Goal: Task Accomplishment & Management: Manage account settings

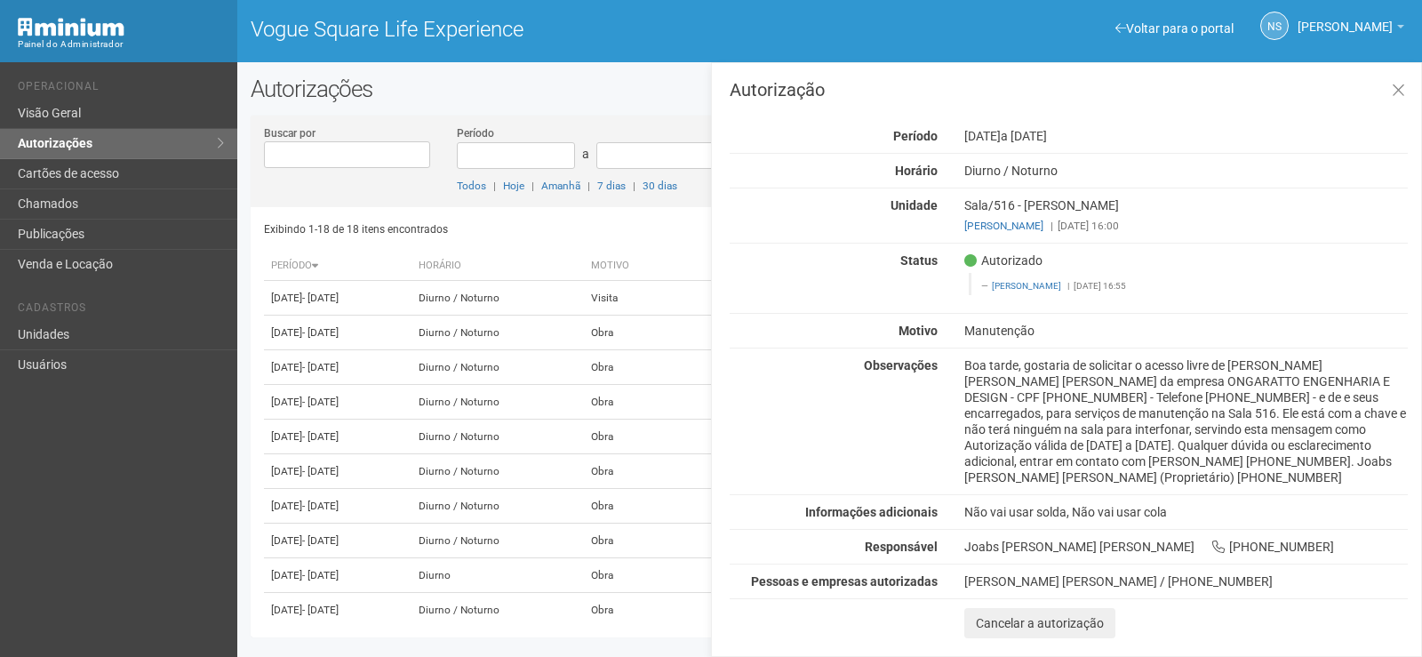
scroll to position [491, 0]
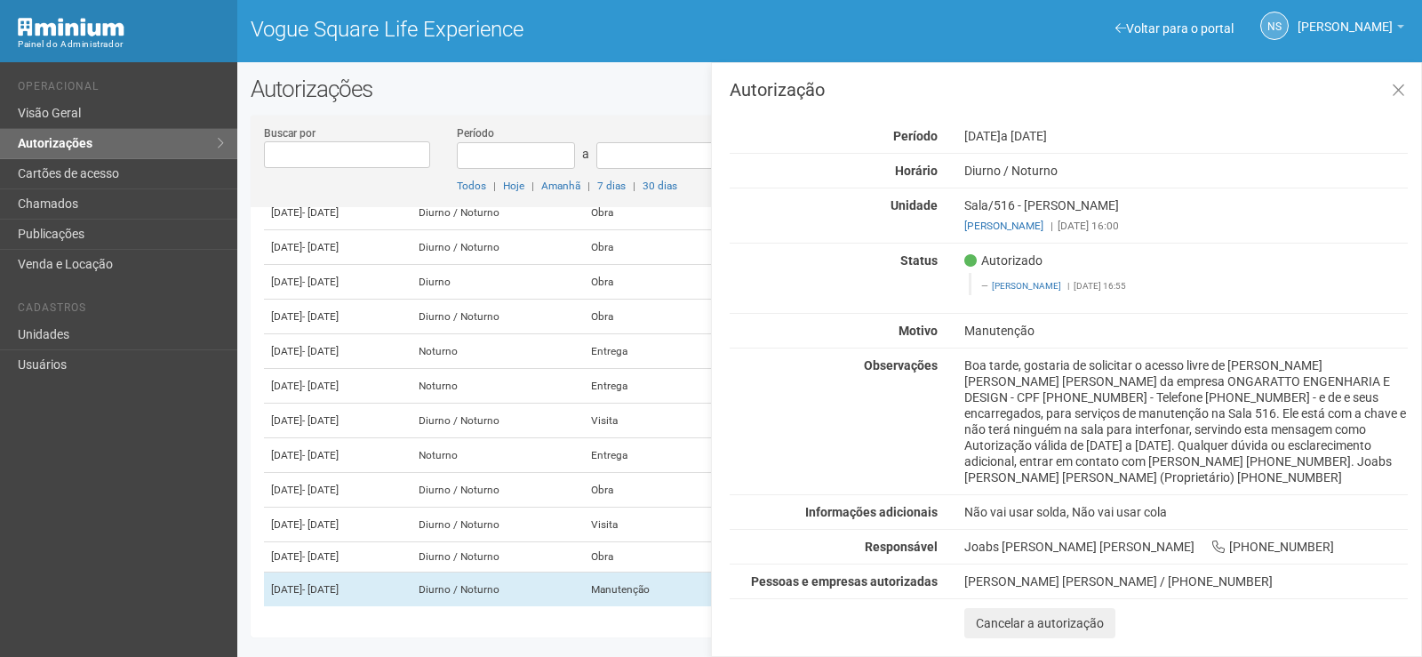
click at [624, 98] on h2 "Autorizações" at bounding box center [830, 89] width 1158 height 27
click at [1396, 95] on icon at bounding box center [1398, 91] width 13 height 18
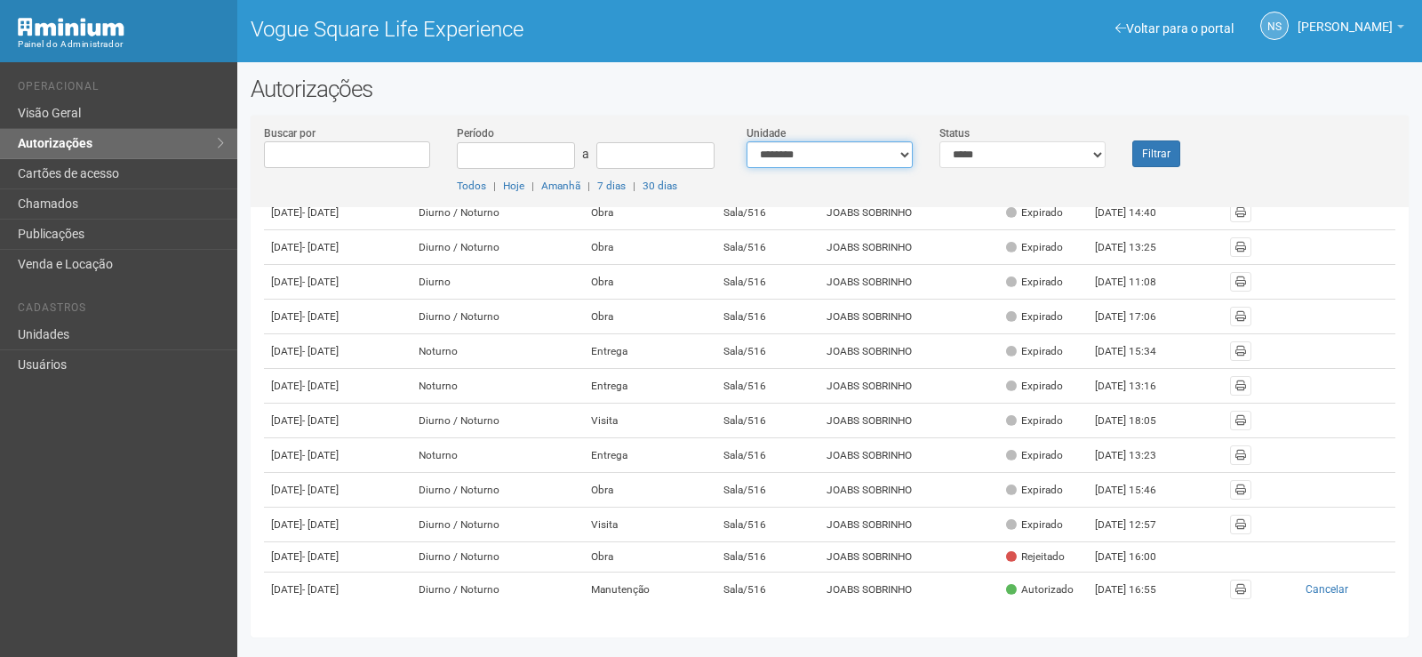
click at [872, 153] on select "**********" at bounding box center [830, 154] width 166 height 27
select select "**********"
click at [747, 141] on select "**********" at bounding box center [830, 154] width 166 height 27
click at [1144, 152] on button "Filtrar" at bounding box center [1157, 153] width 48 height 27
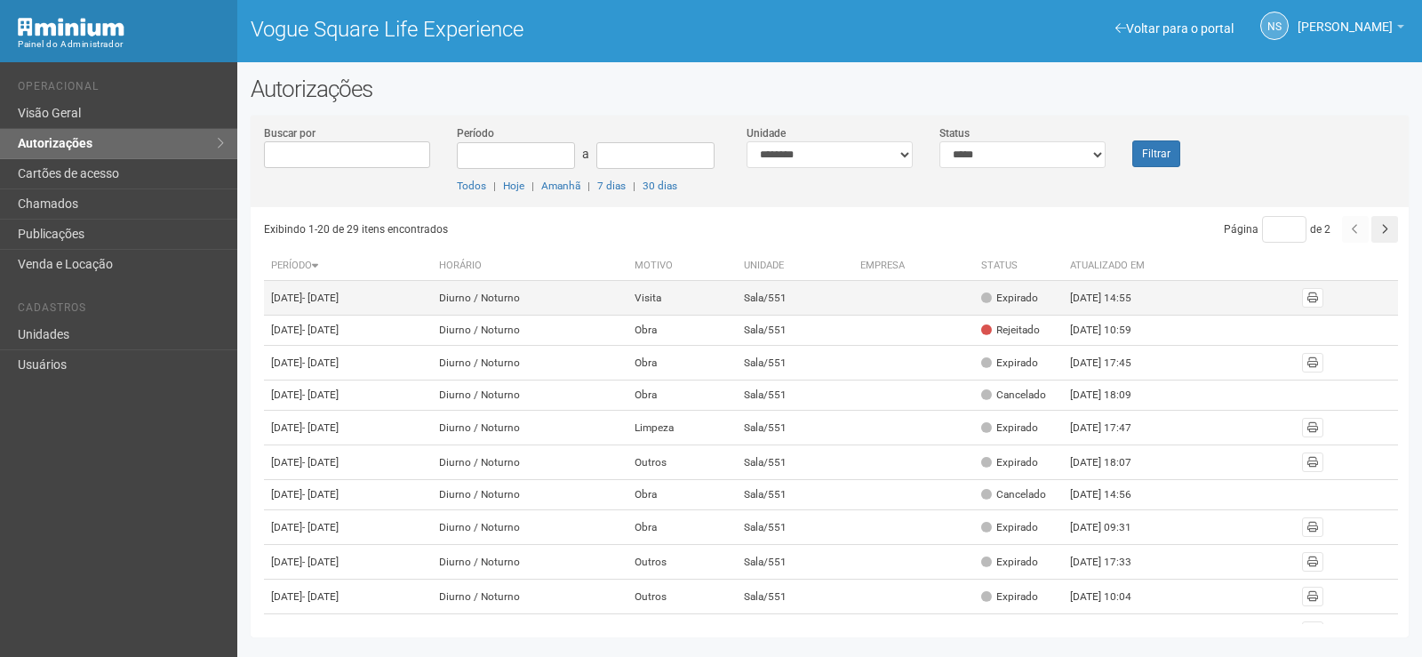
click at [1038, 300] on div "Expirado" at bounding box center [1009, 298] width 57 height 15
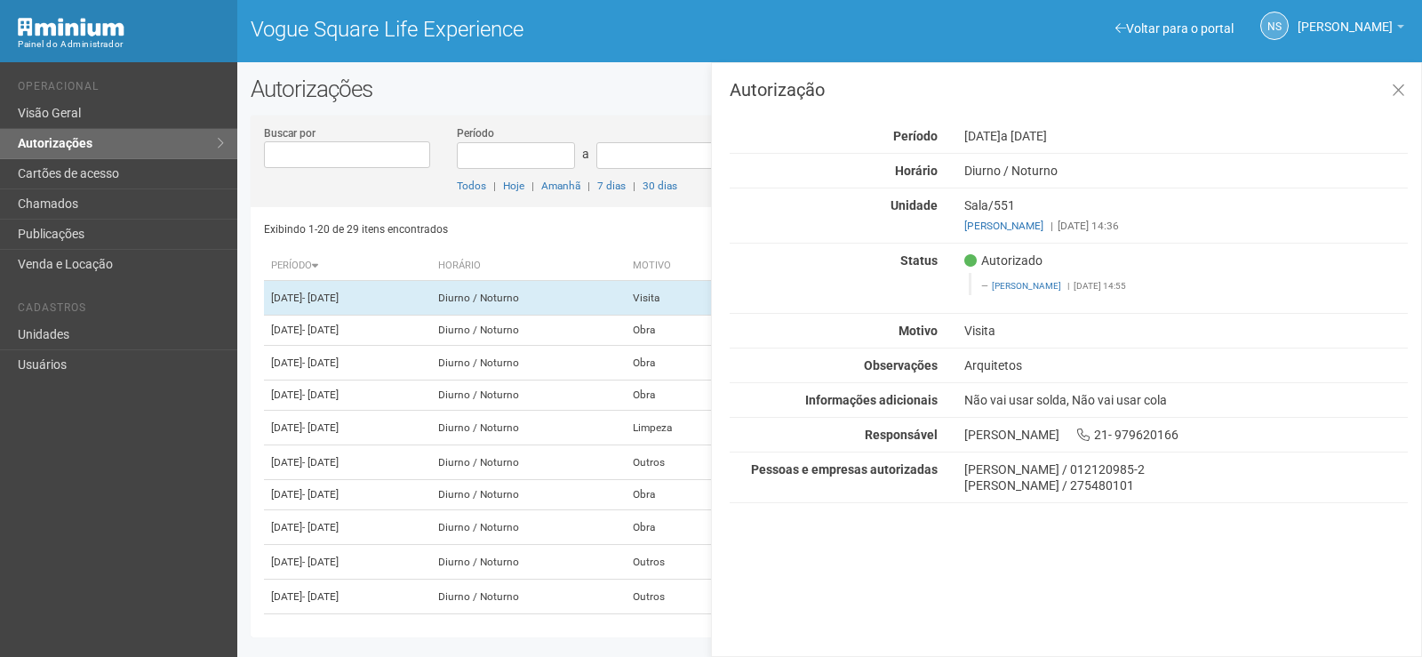
drag, startPoint x: 992, startPoint y: 286, endPoint x: 1047, endPoint y: 292, distance: 55.4
click at [1047, 292] on footer "Letícia Florim | 19/03/2025 14:55" at bounding box center [1189, 286] width 417 height 12
click at [1401, 92] on icon at bounding box center [1398, 91] width 13 height 18
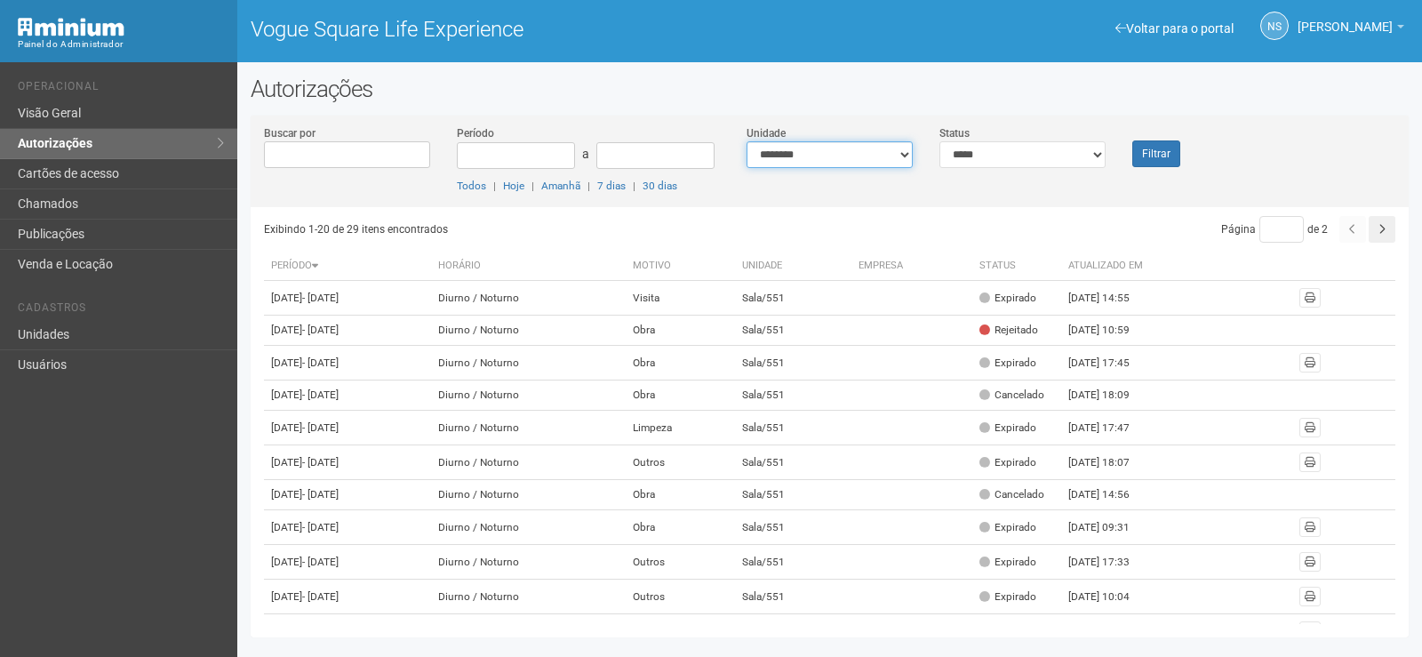
click at [813, 145] on select "**********" at bounding box center [830, 154] width 166 height 27
select select "**********"
click at [747, 141] on select "**********" at bounding box center [830, 154] width 166 height 27
click at [1141, 149] on button "Filtrar" at bounding box center [1157, 153] width 48 height 27
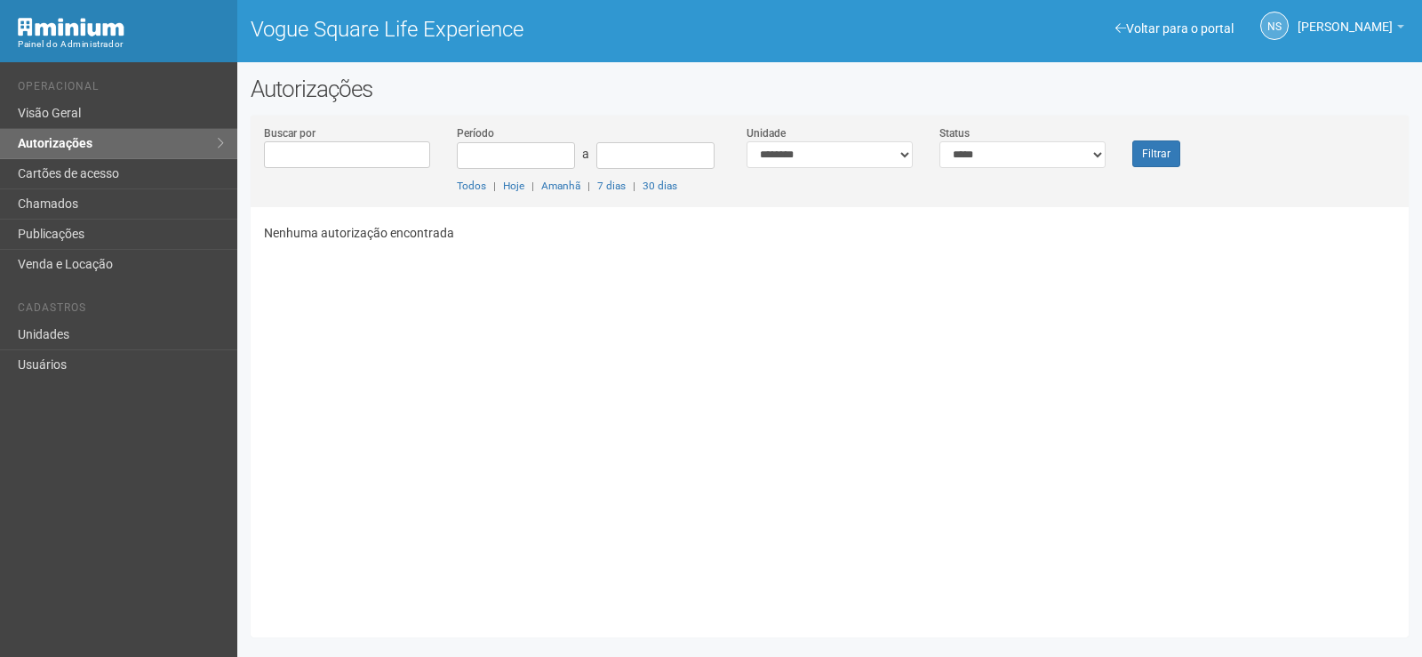
click at [804, 603] on div "Nenhuma autorização encontrada" at bounding box center [836, 415] width 1145 height 417
click at [87, 145] on link "Autorizações" at bounding box center [118, 144] width 237 height 30
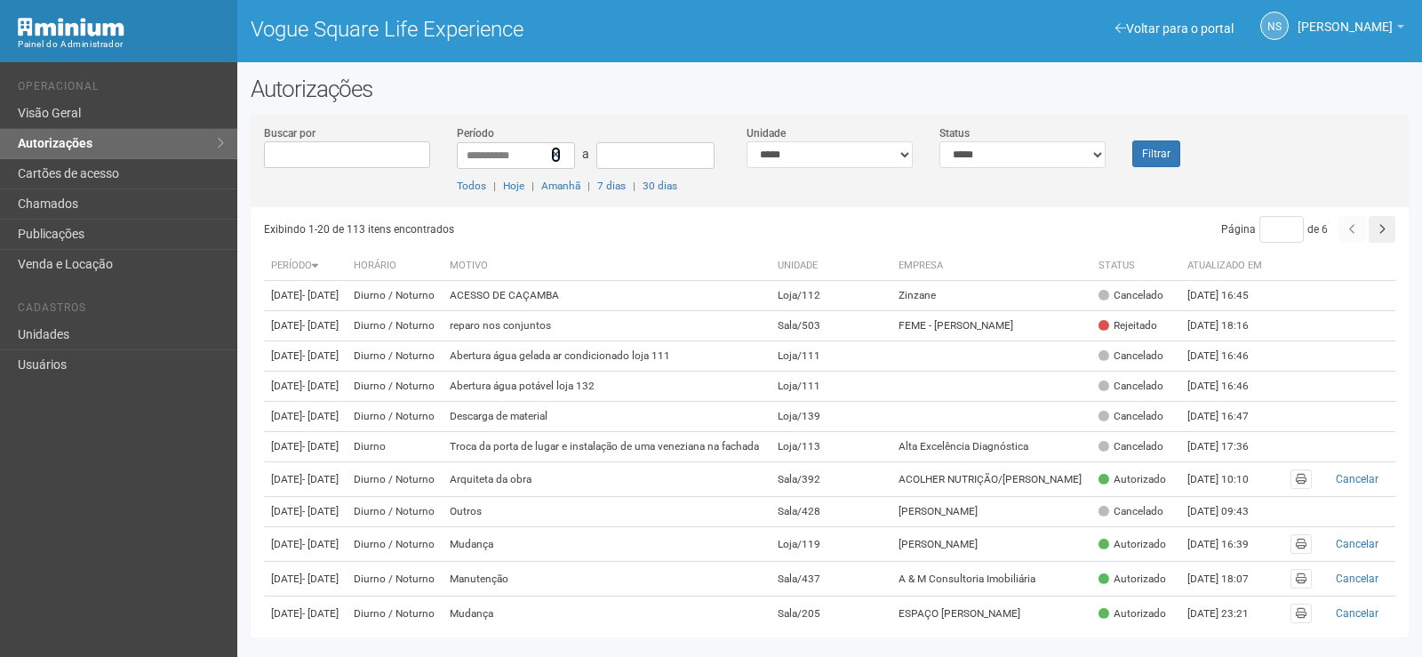
click at [556, 162] on link at bounding box center [556, 155] width 10 height 16
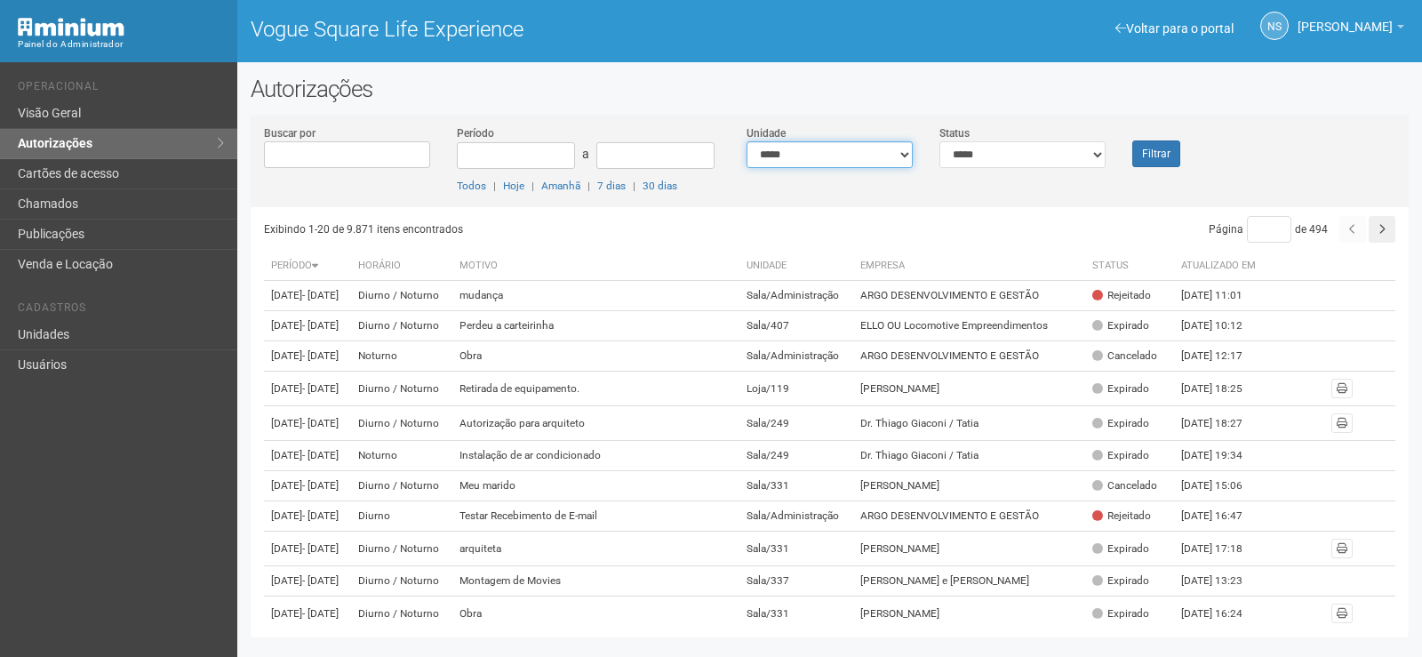
click at [816, 156] on select "**********" at bounding box center [830, 154] width 166 height 27
select select "**********"
click at [747, 141] on select "**********" at bounding box center [830, 154] width 166 height 27
click at [1151, 148] on button "Filtrar" at bounding box center [1157, 153] width 48 height 27
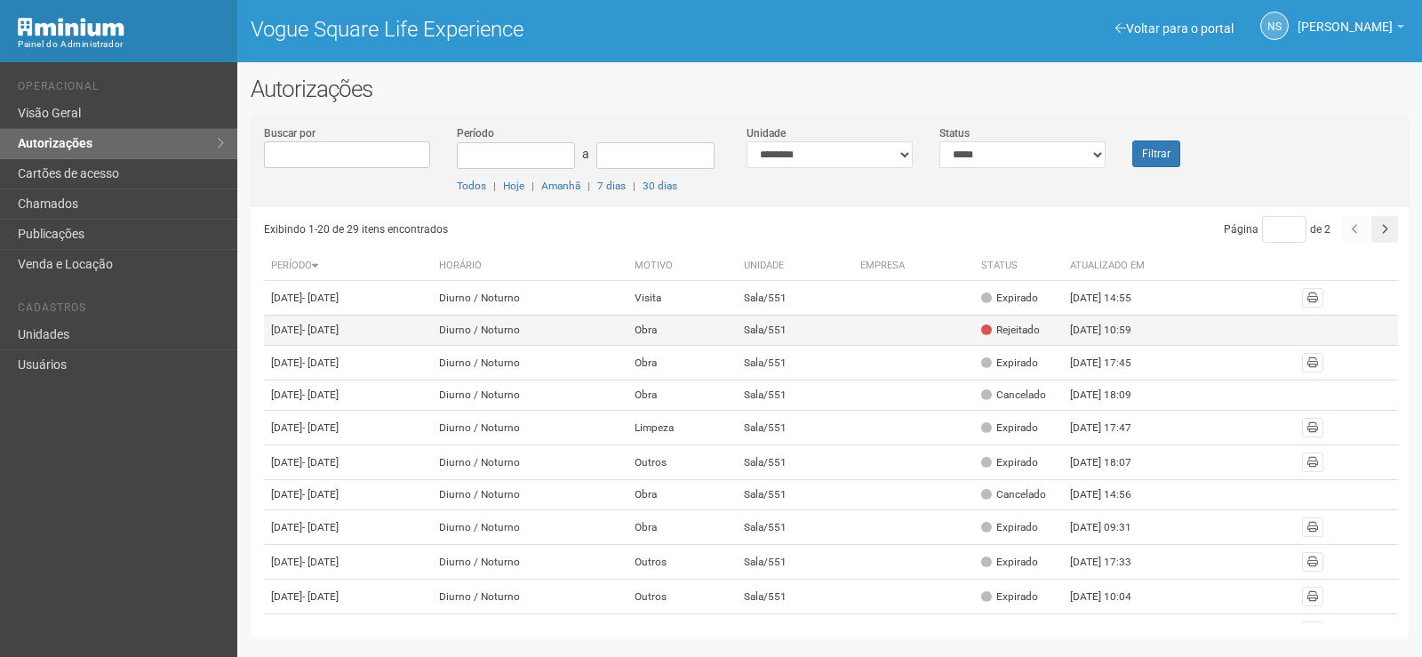
click at [1161, 346] on td "[DATE] 10:59" at bounding box center [1112, 331] width 98 height 30
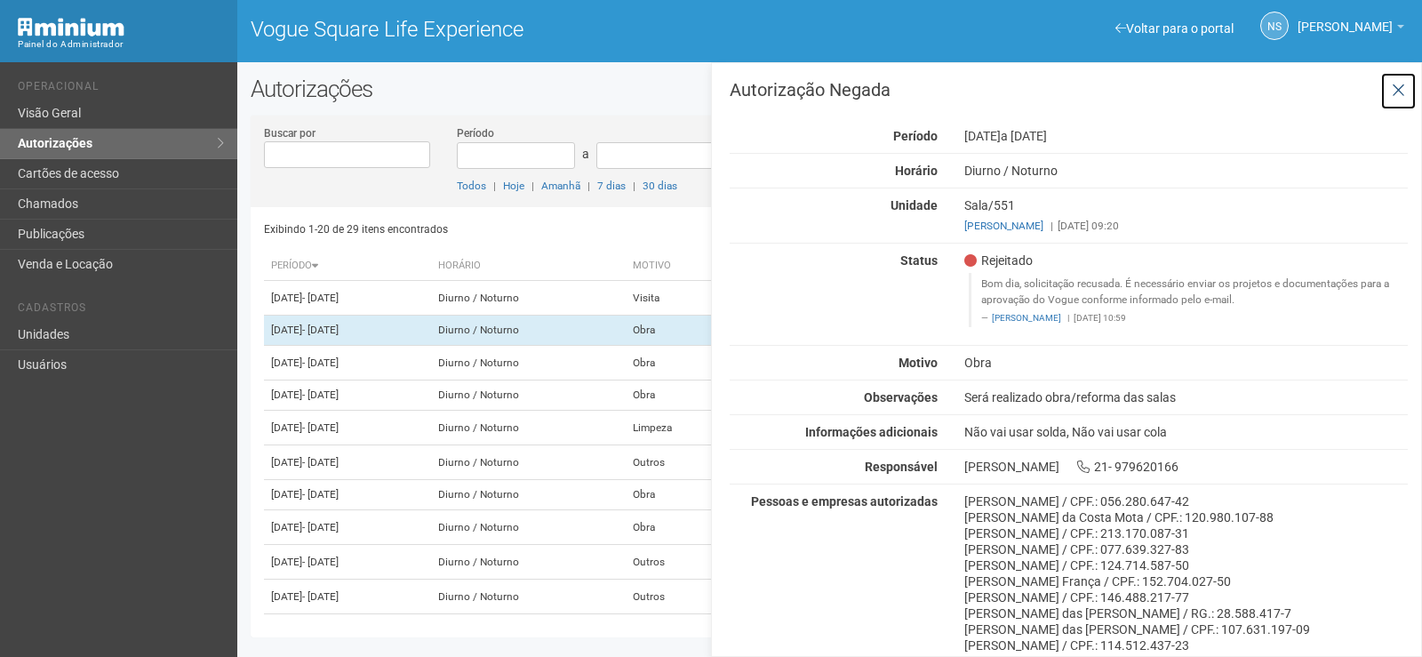
click at [1400, 84] on icon at bounding box center [1398, 91] width 13 height 18
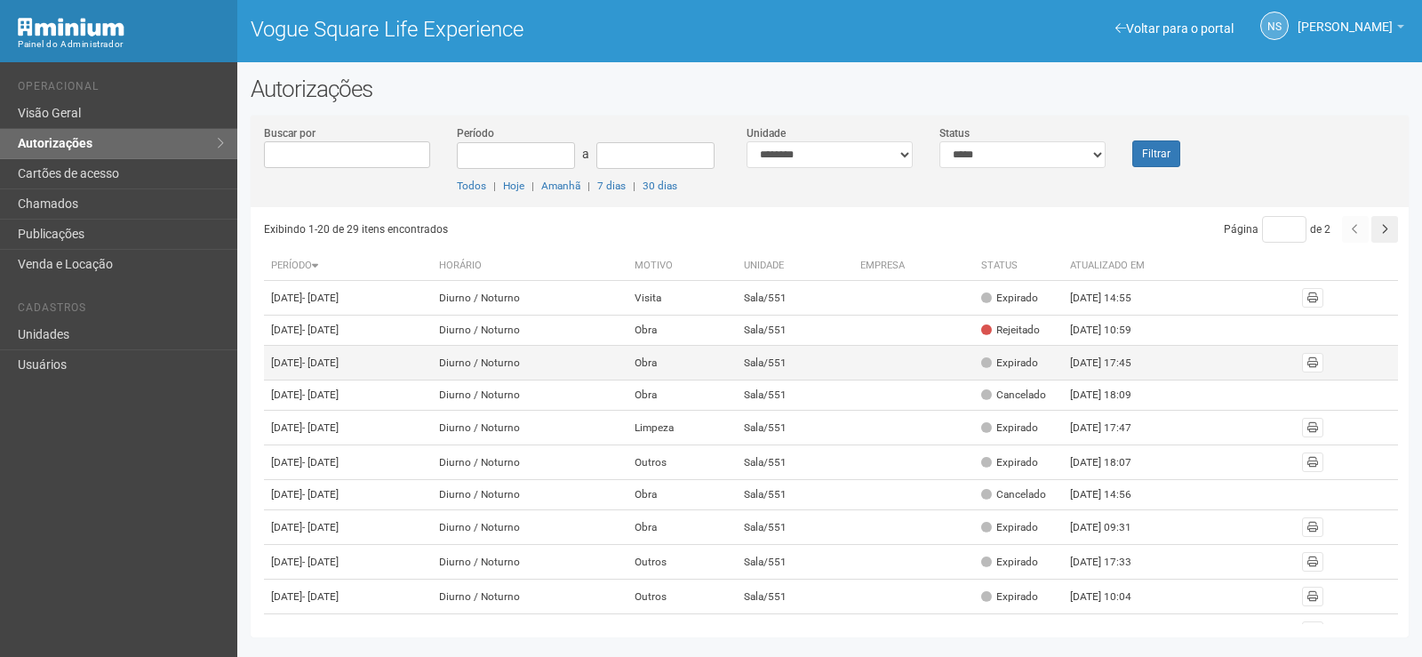
click at [1021, 380] on td "Expirado" at bounding box center [1018, 363] width 89 height 35
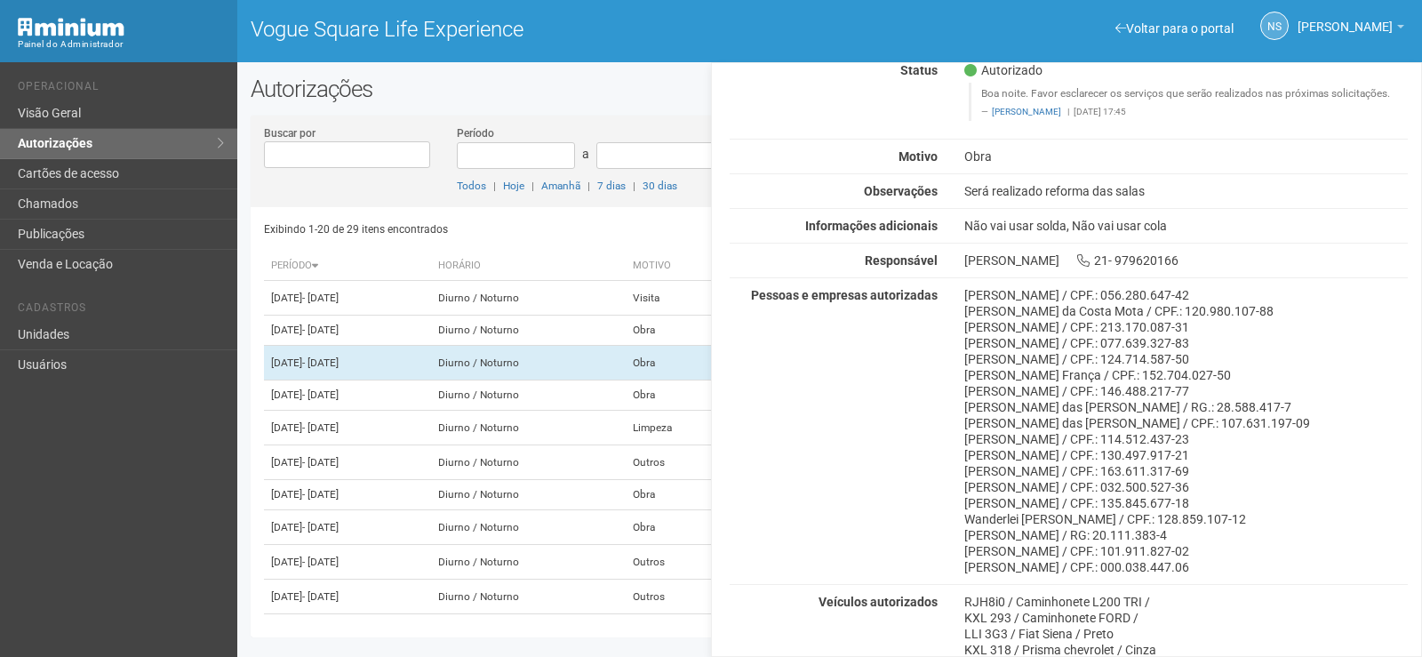
scroll to position [228, 0]
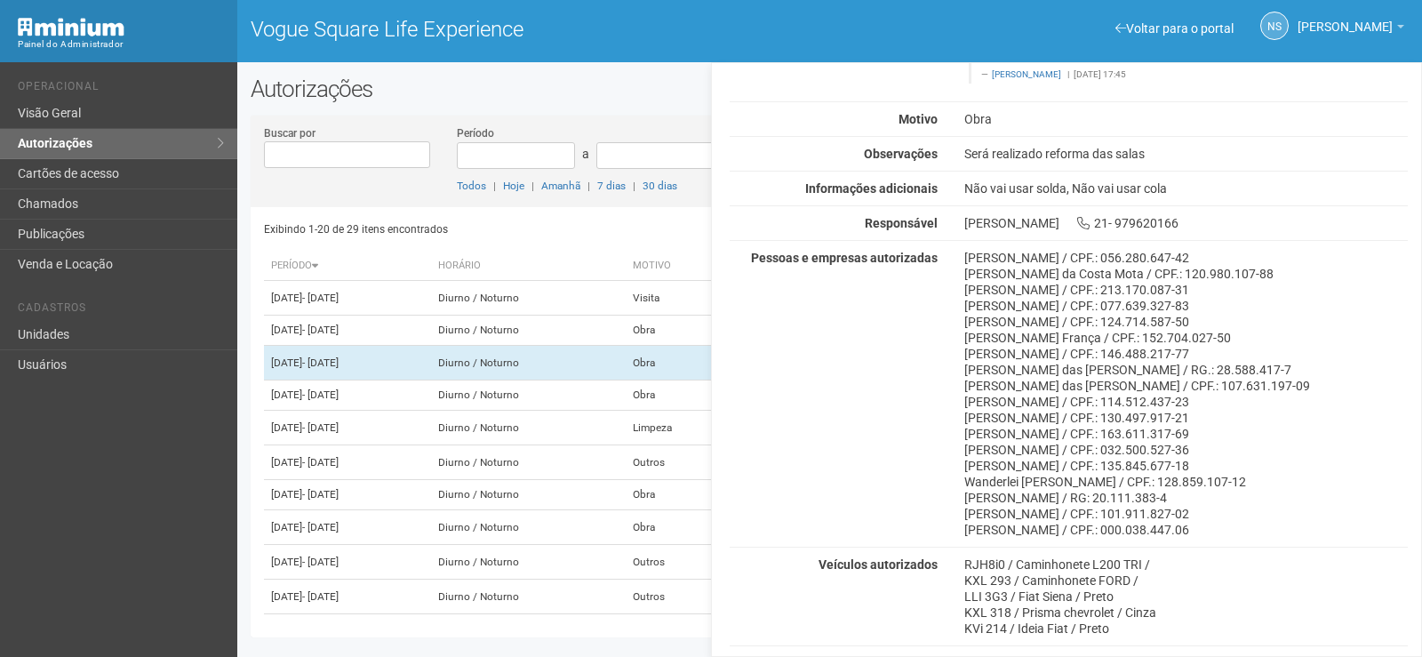
click at [698, 180] on div "Todos | Hoje | Amanhã | 7 dias | 30 dias" at bounding box center [588, 186] width 263 height 16
click at [704, 103] on div "Autorizações Buscar por Período a Todos | Hoje | Amanhã | 7 dias | 30 dias Unid…" at bounding box center [829, 361] width 1185 height 571
click at [652, 111] on div "Autorizações Buscar por Período a Todos | Hoje | Amanhã | 7 dias | 30 dias Unid…" at bounding box center [829, 361] width 1185 height 571
click at [664, 130] on div "Período a Todos | Hoje | Amanhã | 7 dias | 30 dias" at bounding box center [589, 158] width 290 height 69
click at [619, 411] on td "Diurno / Noturno" at bounding box center [530, 395] width 196 height 30
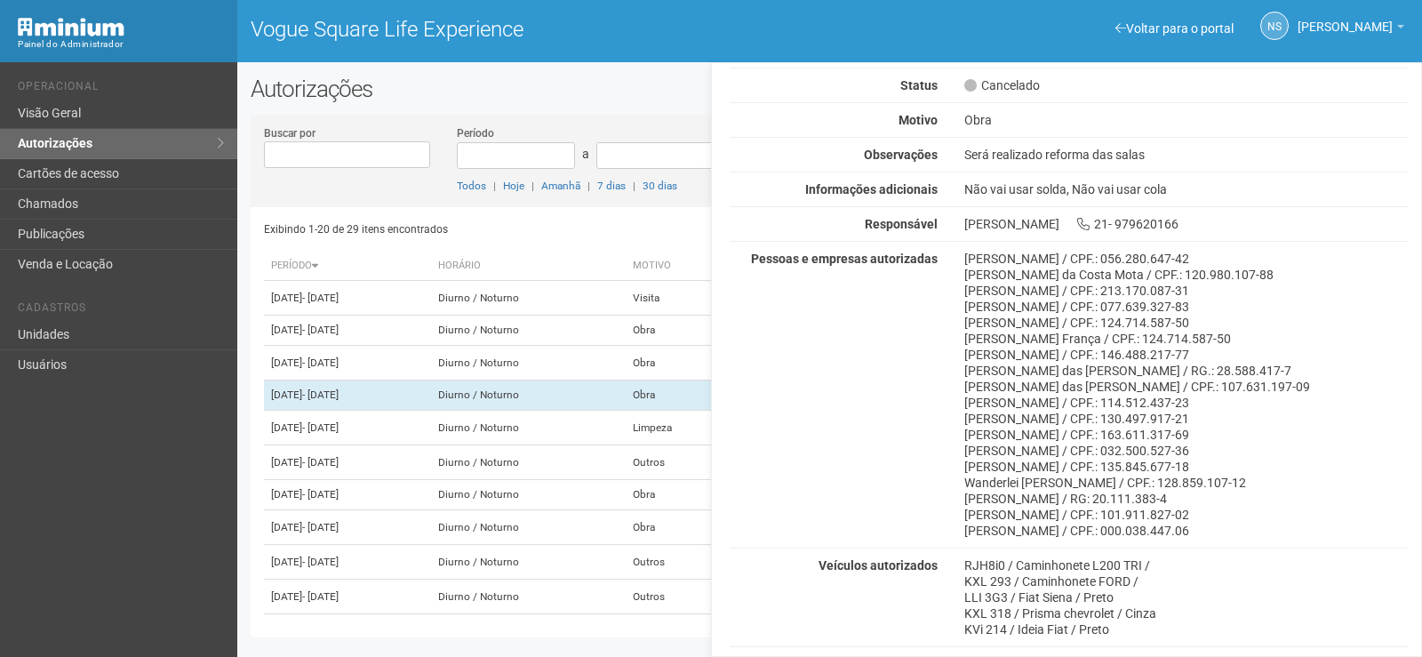
scroll to position [176, 0]
click at [605, 108] on div "Autorizações Buscar por Período a Todos | Hoje | Amanhã | 7 dias | 30 dias Unid…" at bounding box center [829, 361] width 1185 height 571
click at [580, 445] on td "Diurno / Noturno" at bounding box center [530, 428] width 196 height 35
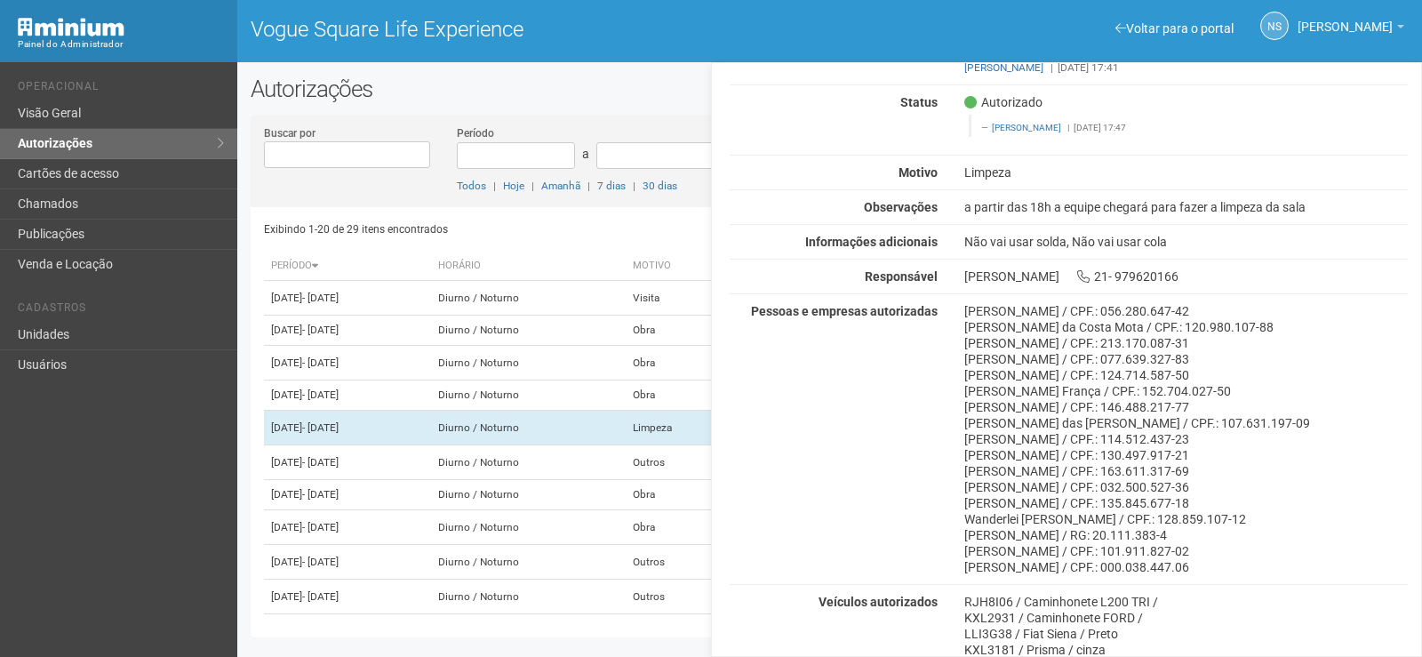
scroll to position [196, 0]
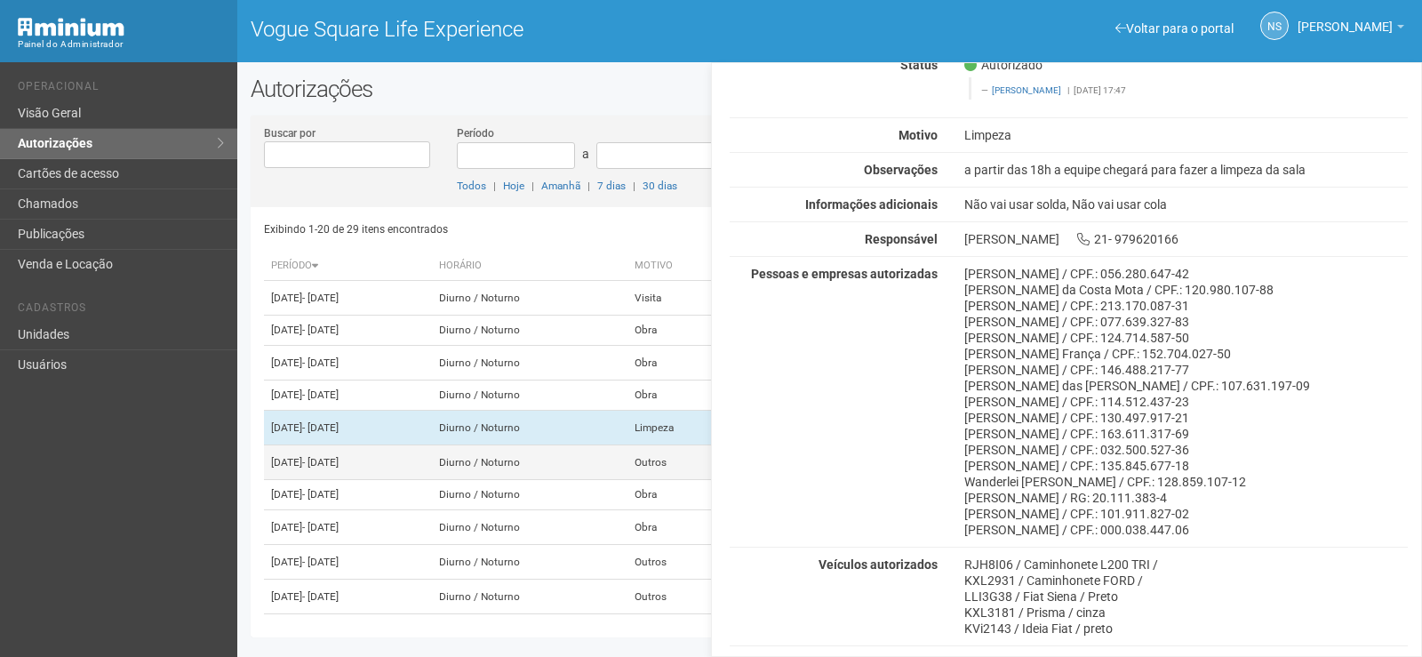
click at [595, 480] on td "Diurno / Noturno" at bounding box center [530, 462] width 196 height 35
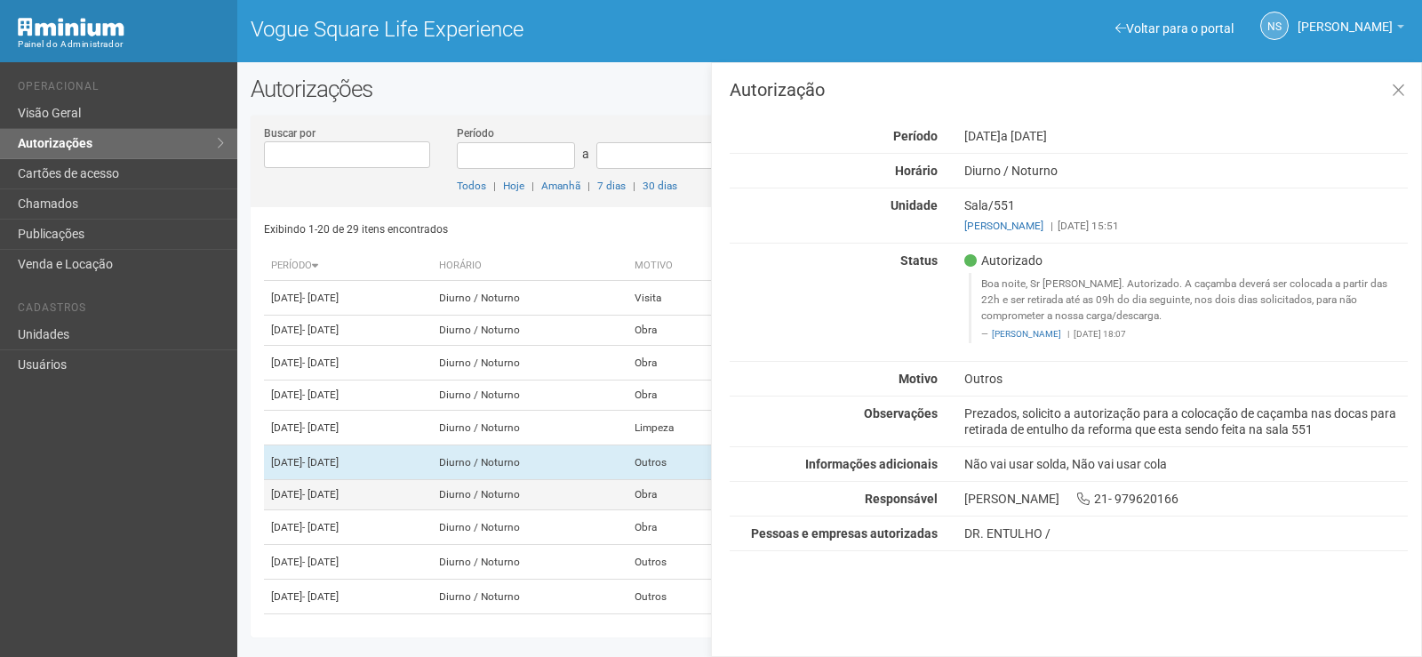
click at [597, 510] on td "Diurno / Noturno" at bounding box center [530, 495] width 196 height 30
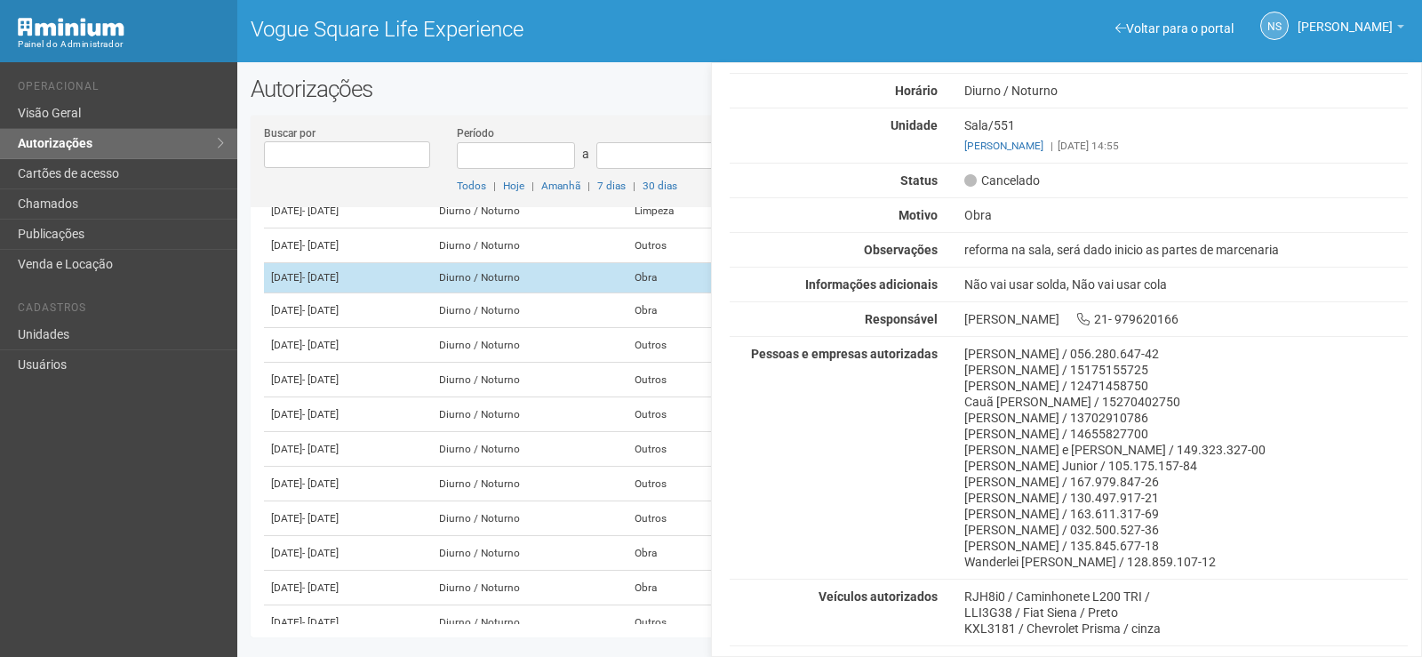
scroll to position [267, 0]
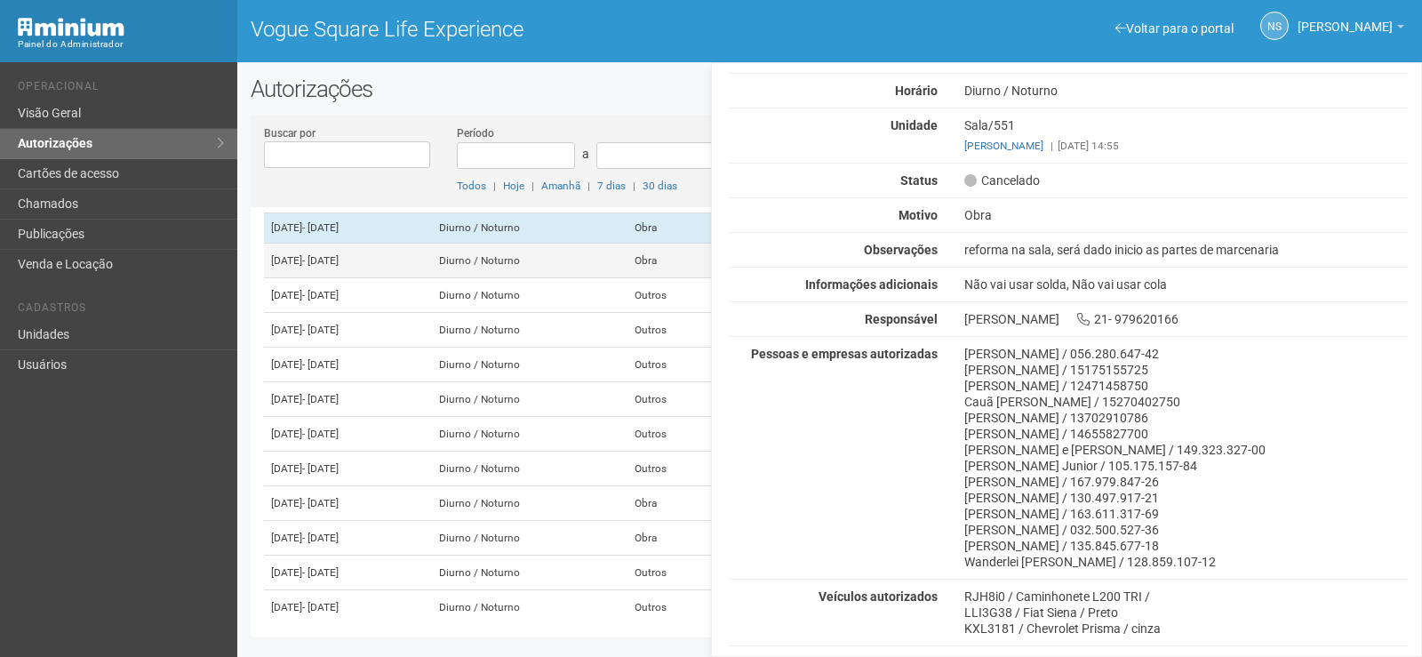
click at [614, 278] on td "Diurno / Noturno" at bounding box center [530, 261] width 196 height 35
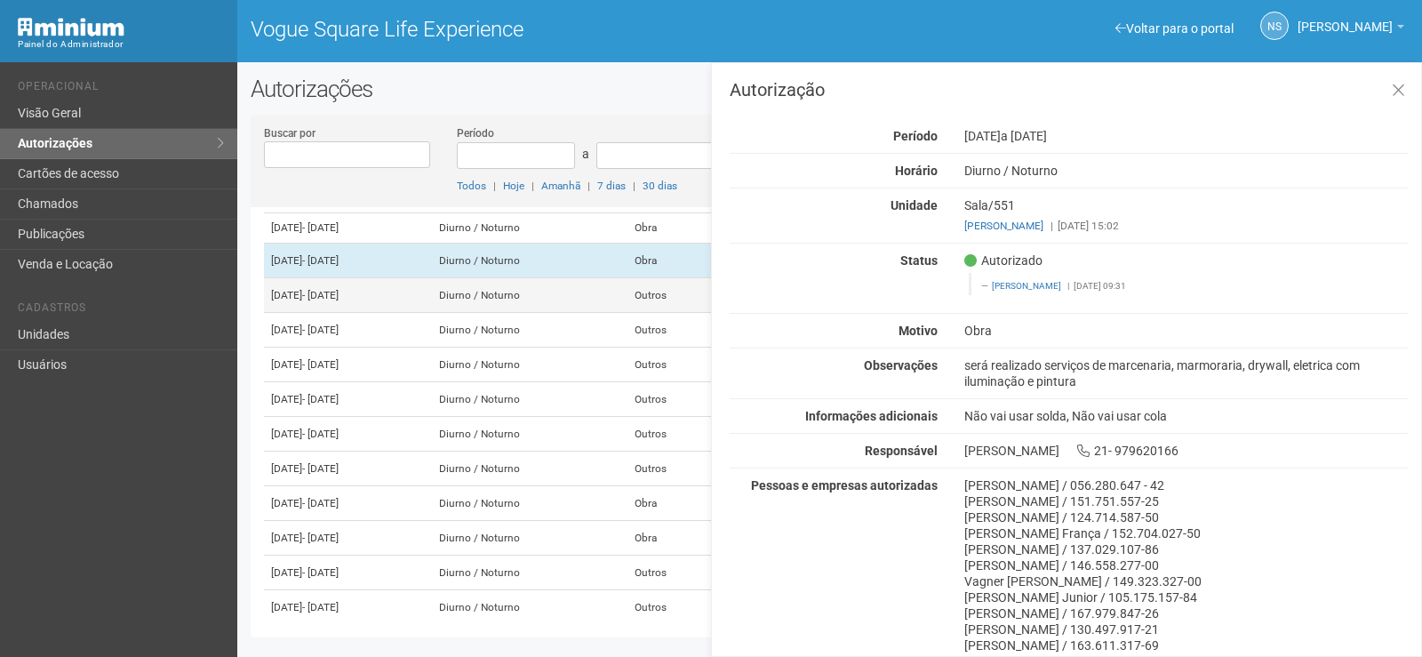
click at [619, 313] on td "Diurno / Noturno" at bounding box center [530, 295] width 196 height 35
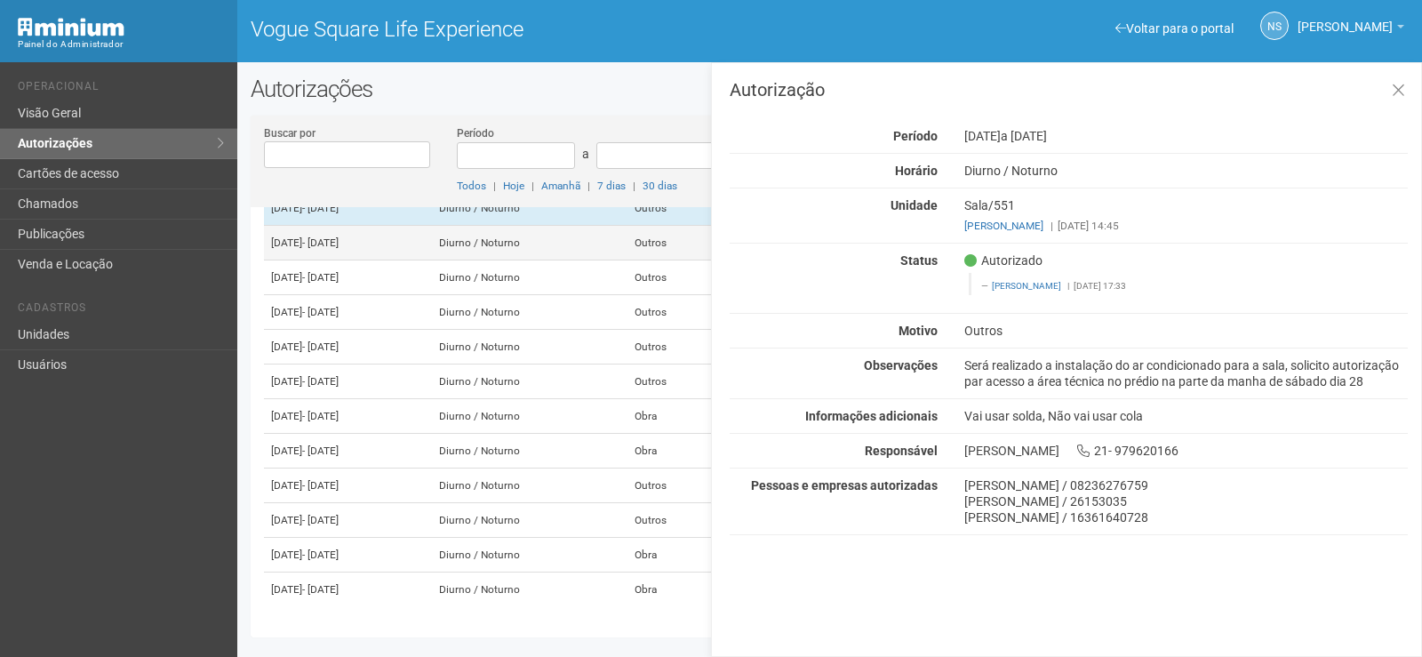
scroll to position [444, 0]
click at [591, 260] on td "Diurno / Noturno" at bounding box center [530, 243] width 196 height 35
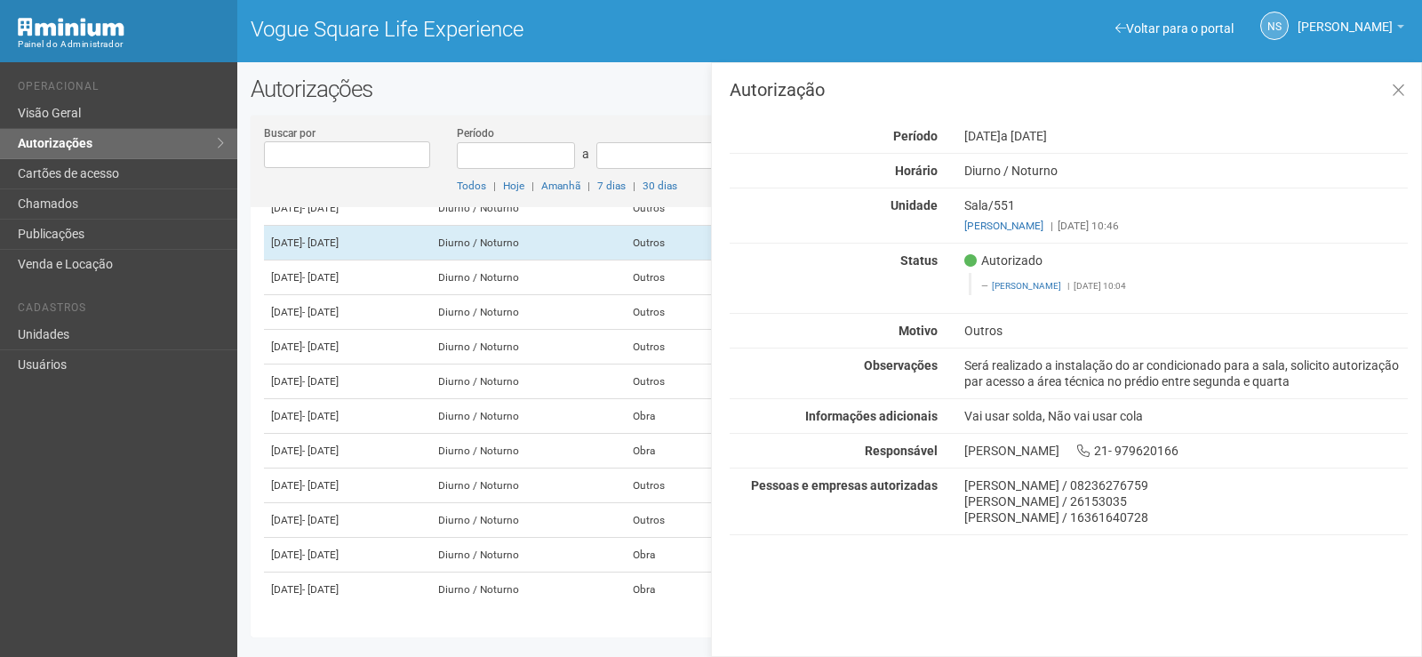
drag, startPoint x: 965, startPoint y: 489, endPoint x: 1221, endPoint y: 522, distance: 258.1
click at [1221, 522] on div "matheus campos de azevedo / 08236276759 felipe da silva alfama / 26153035 Jhona…" at bounding box center [1186, 501] width 470 height 48
click at [1219, 516] on div "Jhonatan de oliveira azevedo / 16361640728" at bounding box center [1186, 517] width 444 height 16
click at [612, 295] on td "Diurno / Noturno" at bounding box center [530, 277] width 196 height 35
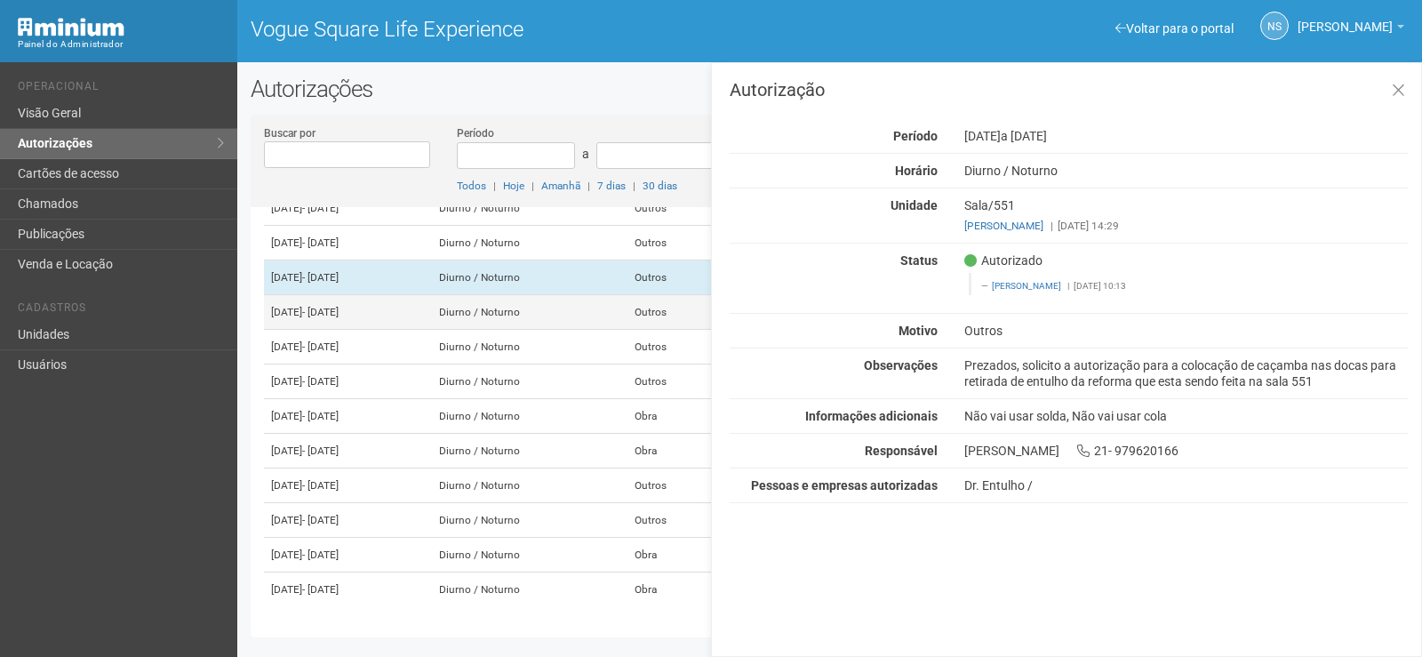
click at [628, 330] on td "Diurno / Noturno" at bounding box center [530, 312] width 196 height 35
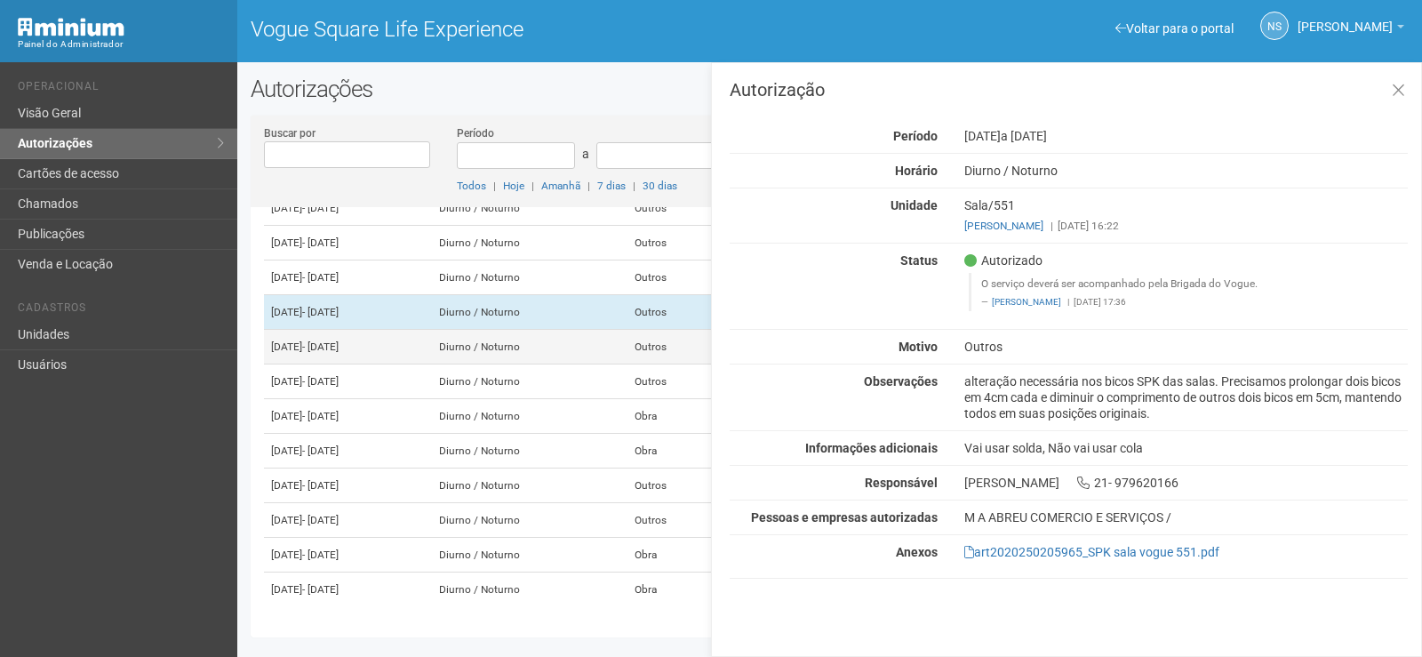
click at [628, 364] on td "Diurno / Noturno" at bounding box center [530, 347] width 196 height 35
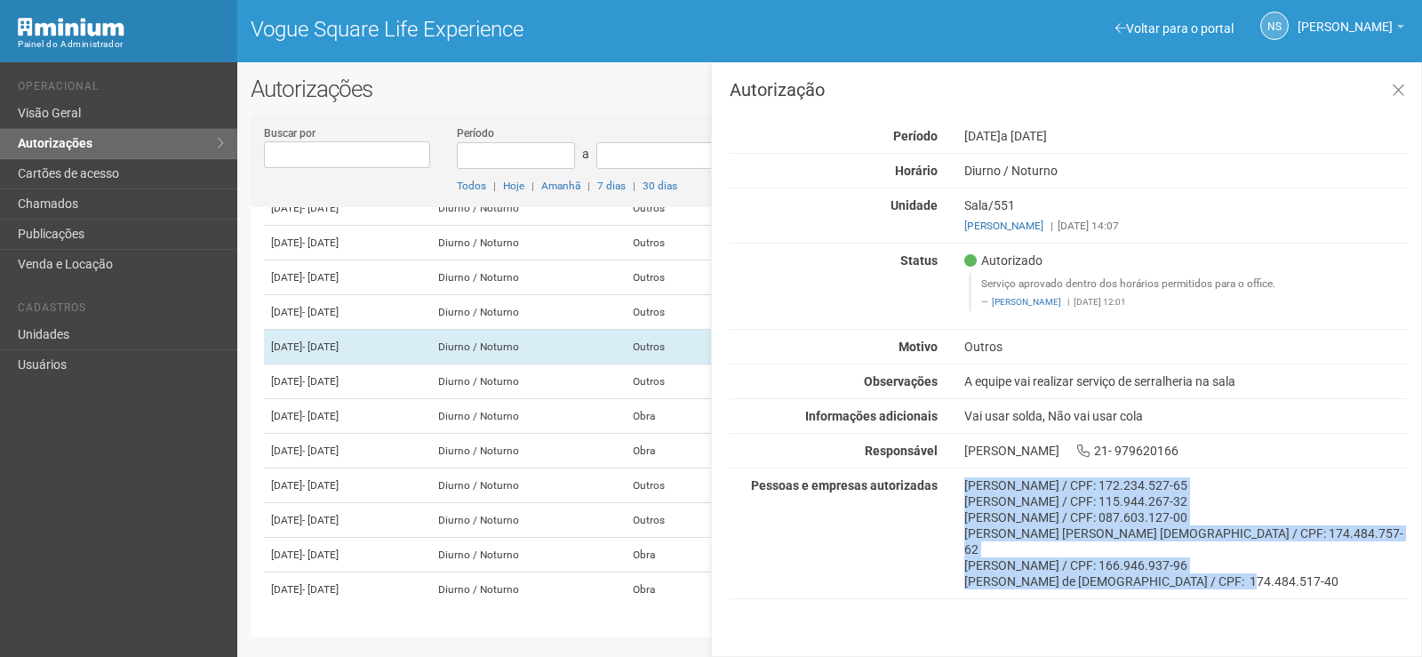
drag, startPoint x: 967, startPoint y: 489, endPoint x: 1245, endPoint y: 571, distance: 289.2
click at [1245, 571] on div "Caio Enrique Moura Rosa / CPF: 172.234.527-65 Davi Alves Alexandre / CPF: 115.9…" at bounding box center [1186, 533] width 470 height 112
click at [1222, 573] on div "Victor Paixão de Jesus / CPF: 174.484.517-40" at bounding box center [1186, 581] width 444 height 16
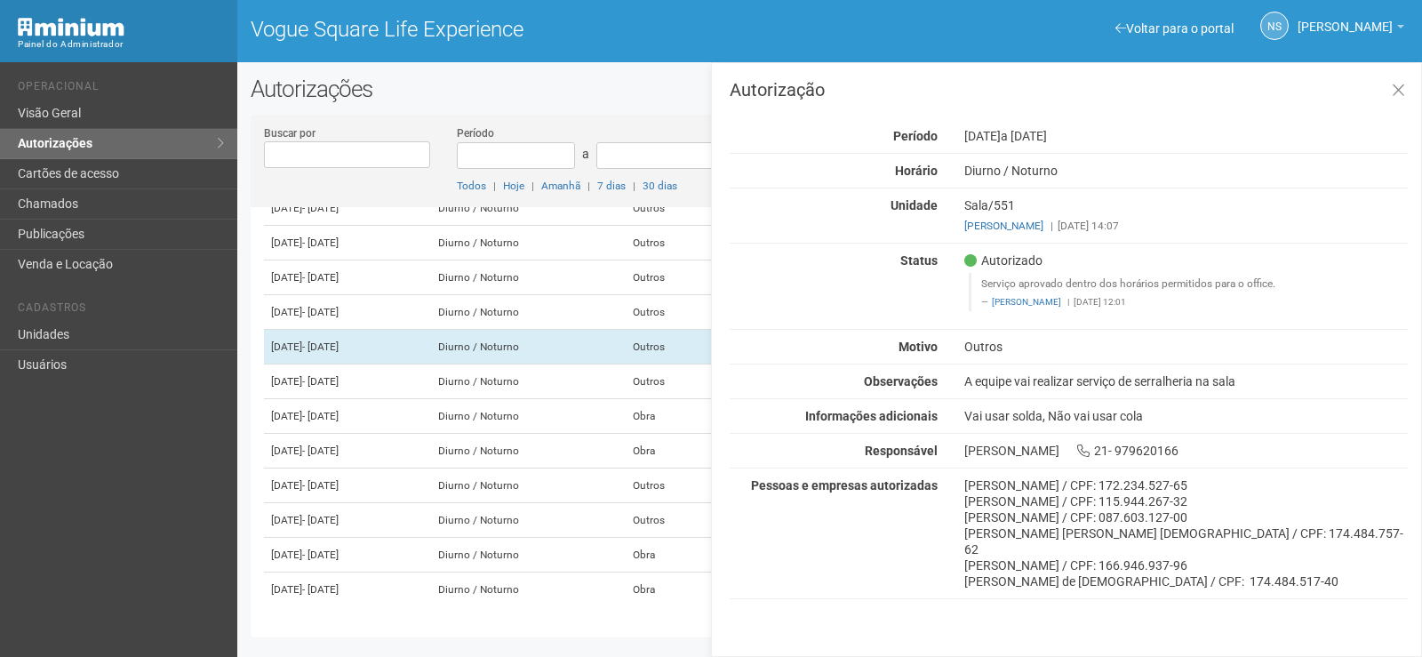
click at [964, 478] on div "Caio Enrique Moura Rosa / CPF: 172.234.527-65 Davi Alves Alexandre / CPF: 115.9…" at bounding box center [1186, 533] width 470 height 112
click at [628, 399] on td "Diurno / Noturno" at bounding box center [530, 381] width 196 height 35
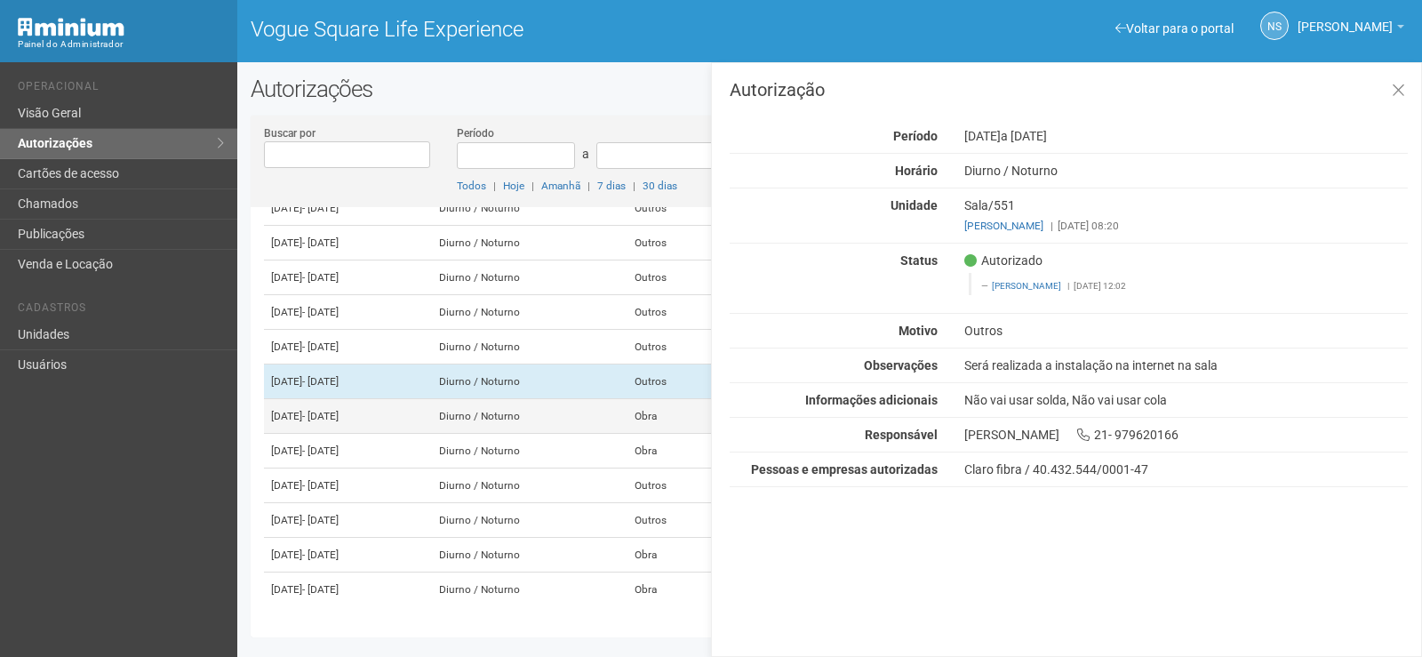
click at [628, 434] on td "Diurno / Noturno" at bounding box center [530, 416] width 196 height 35
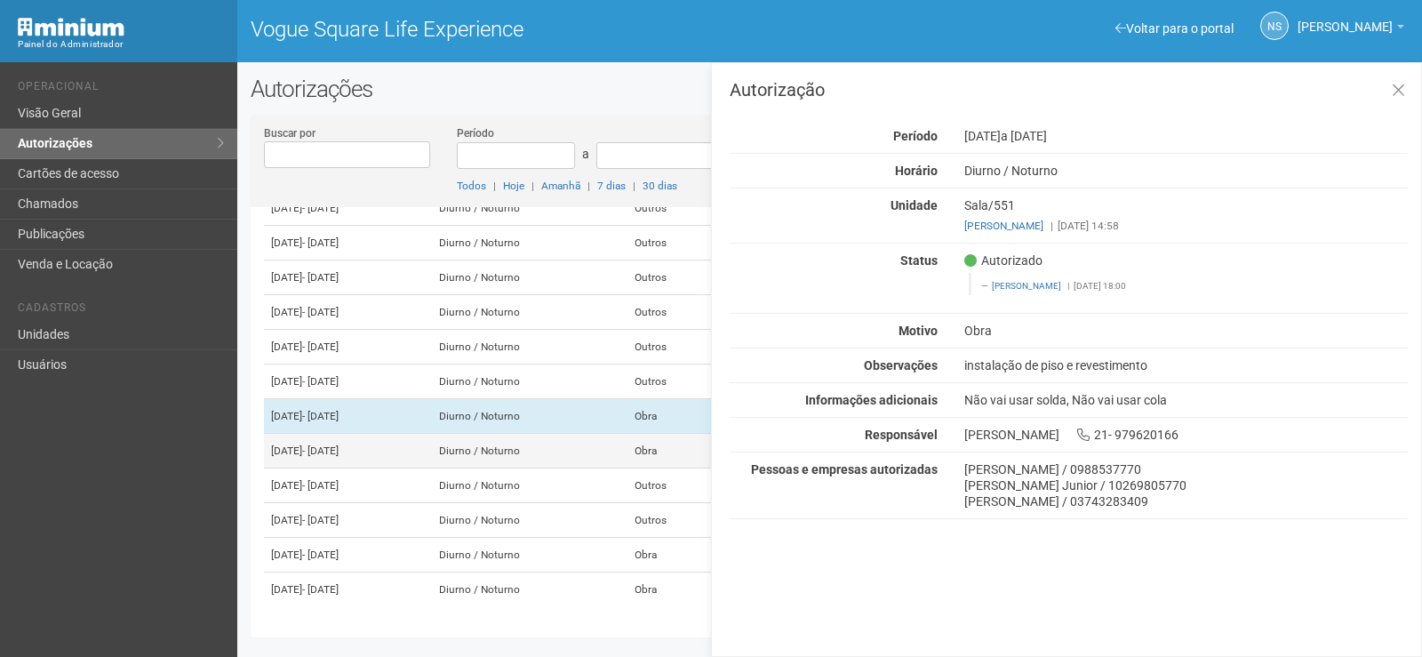
click at [612, 468] on td "Diurno / Noturno" at bounding box center [530, 451] width 196 height 35
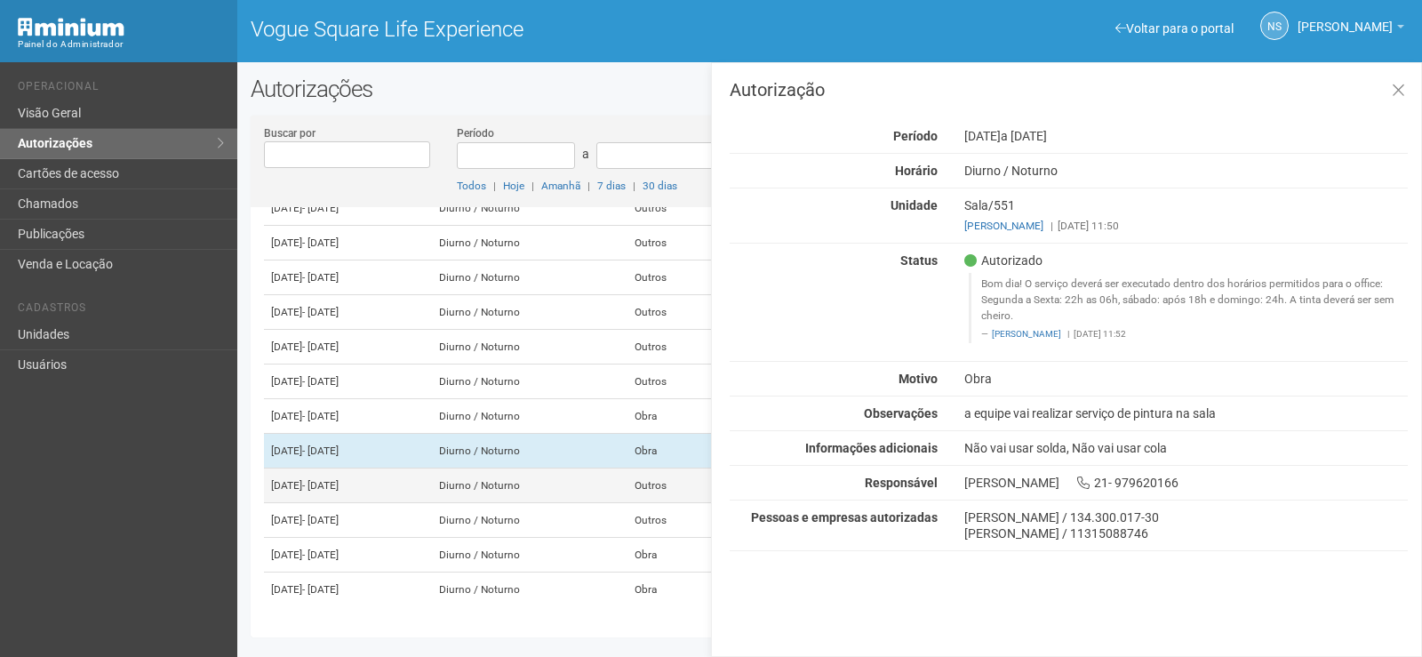
click at [628, 503] on td "Diurno / Noturno" at bounding box center [530, 485] width 196 height 35
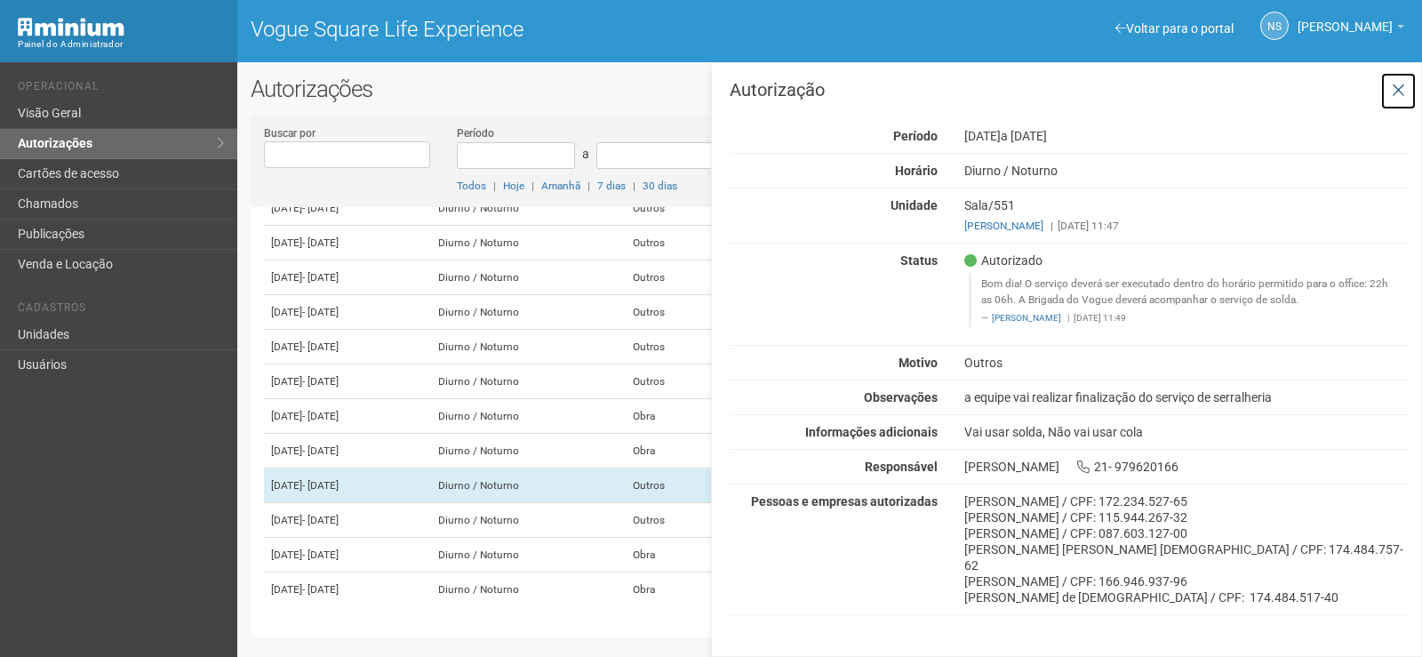
click at [1392, 88] on icon at bounding box center [1398, 91] width 13 height 18
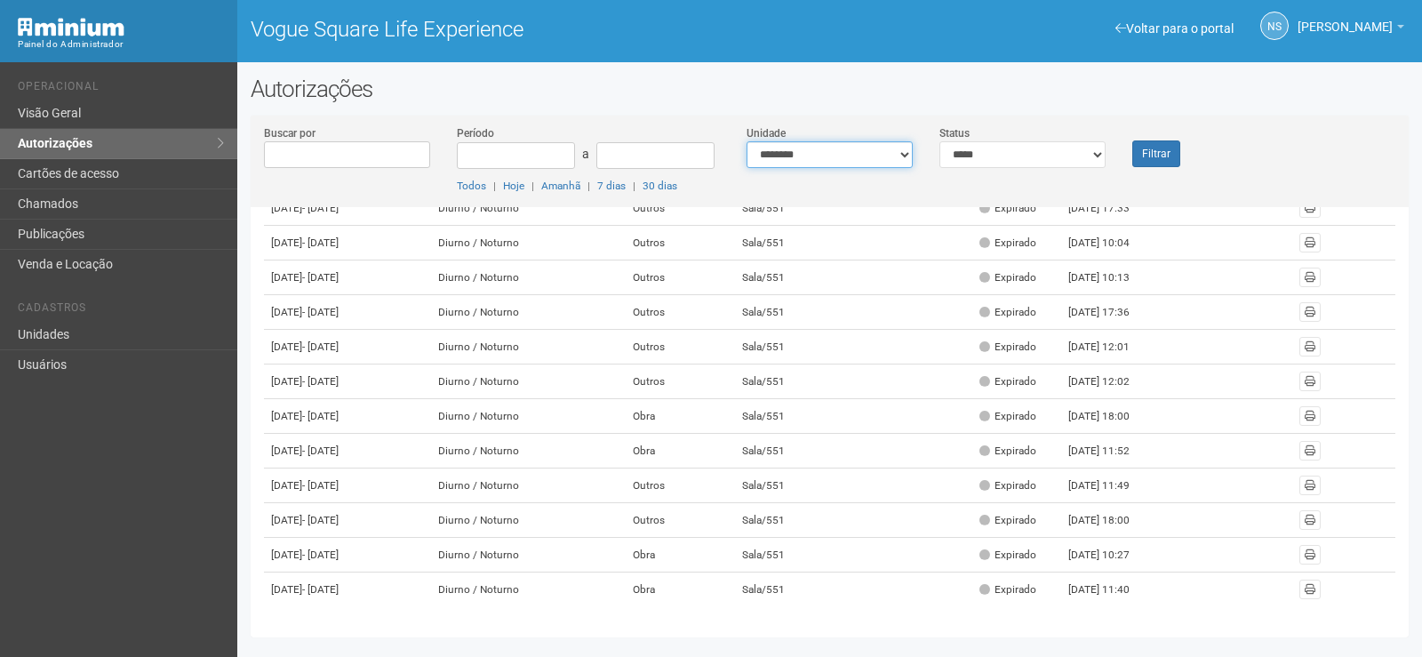
click at [908, 157] on select "**********" at bounding box center [830, 154] width 166 height 27
select select "**********"
click at [747, 141] on select "**********" at bounding box center [830, 154] width 166 height 27
click at [1150, 164] on button "Filtrar" at bounding box center [1157, 153] width 48 height 27
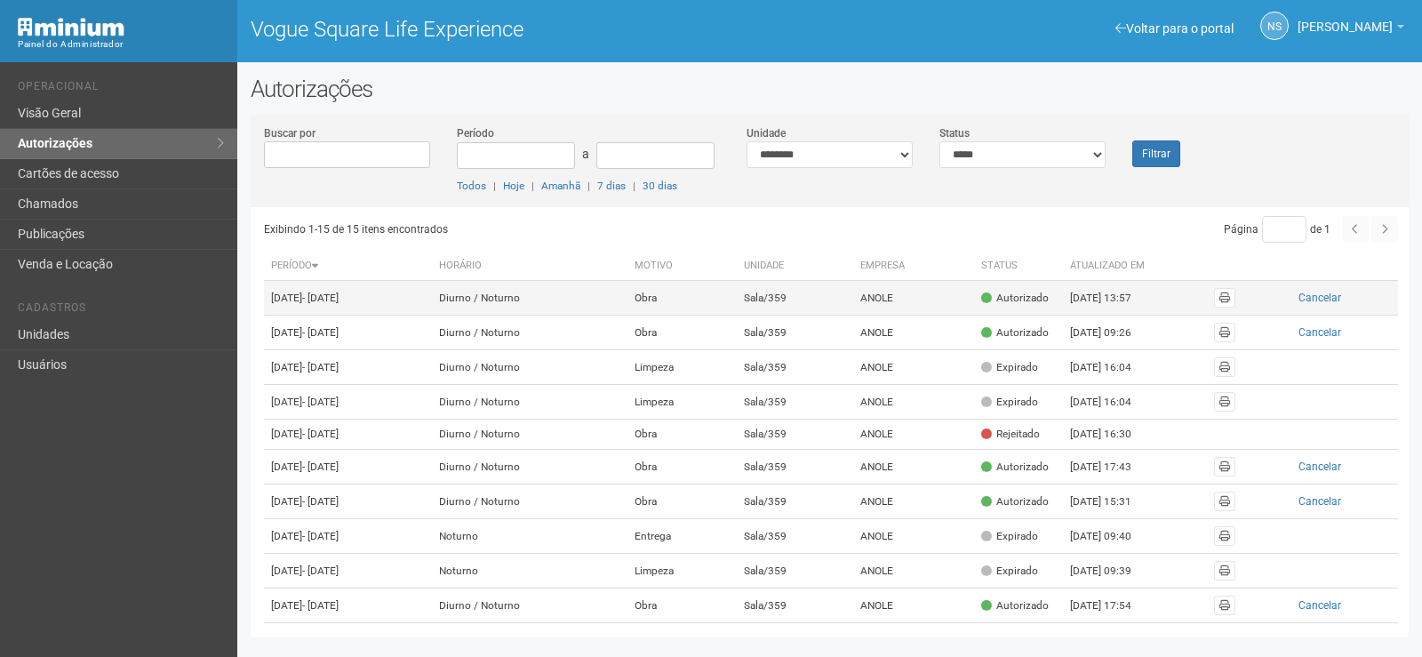
click at [1106, 300] on td "[DATE] 13:57" at bounding box center [1112, 298] width 98 height 35
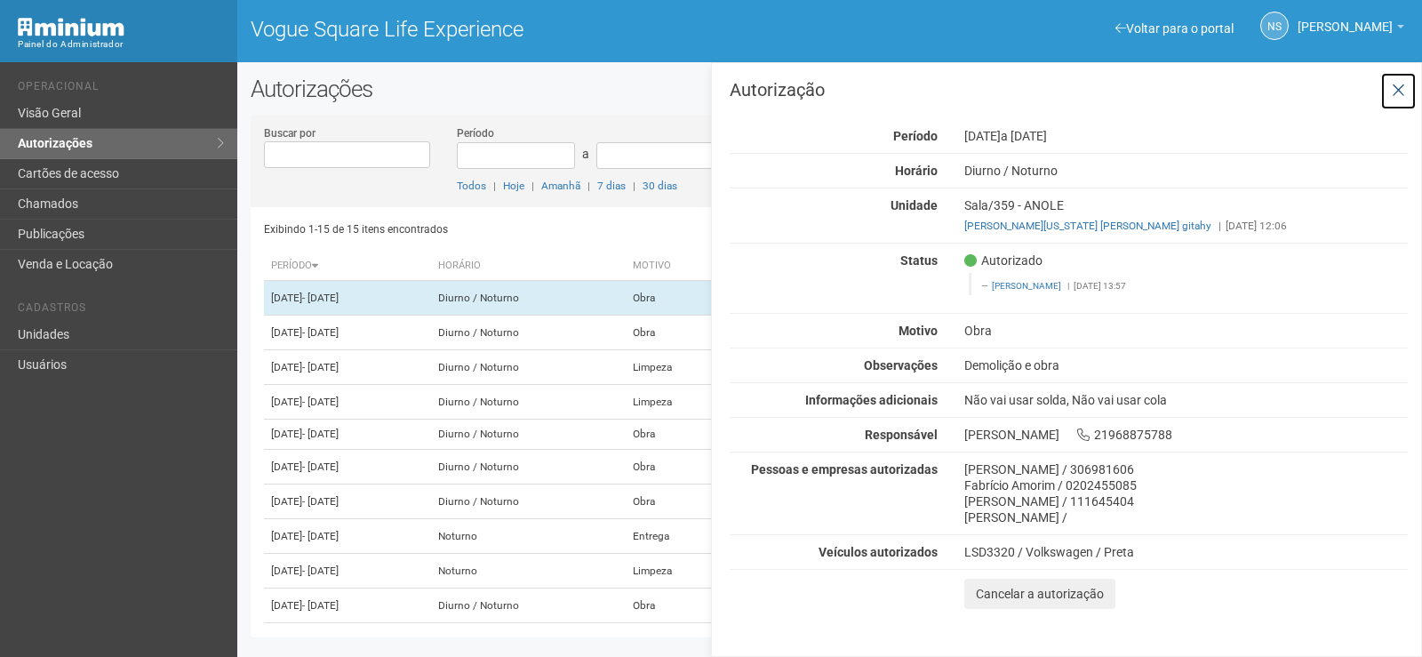
click at [1397, 99] on icon at bounding box center [1398, 91] width 13 height 18
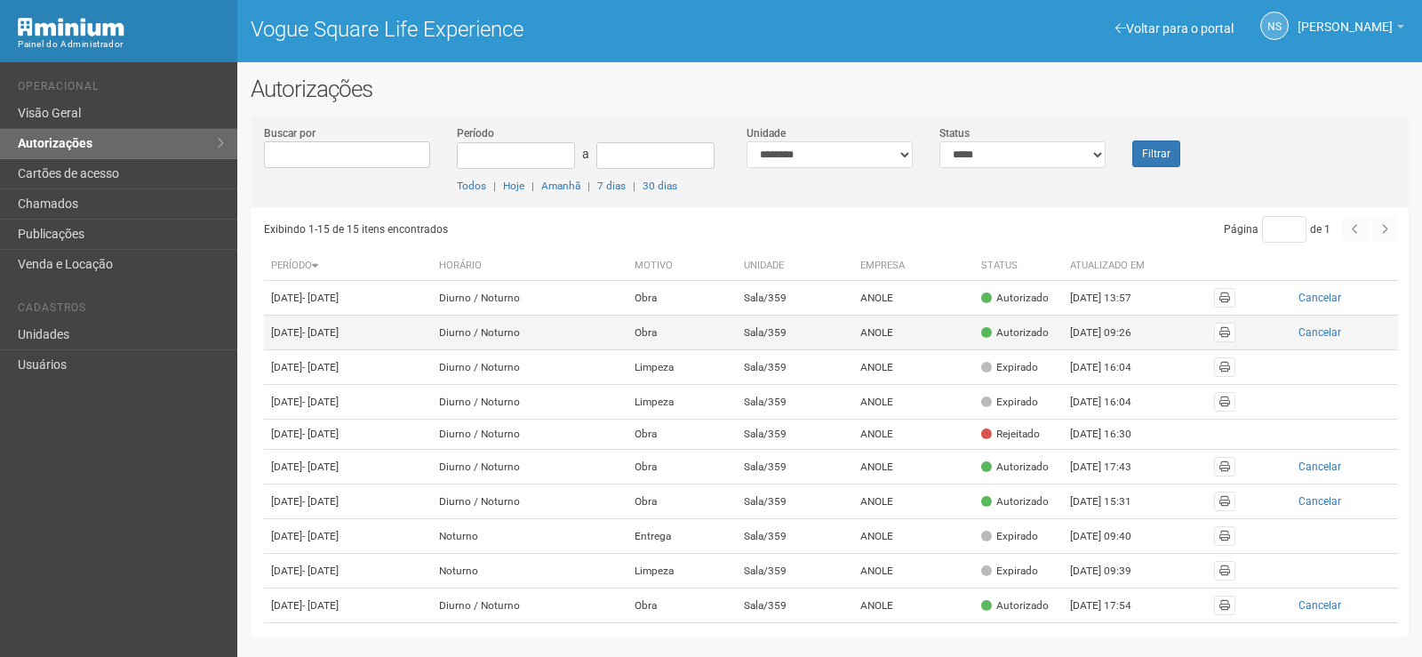
click at [1049, 340] on div "Autorizado" at bounding box center [1015, 332] width 68 height 15
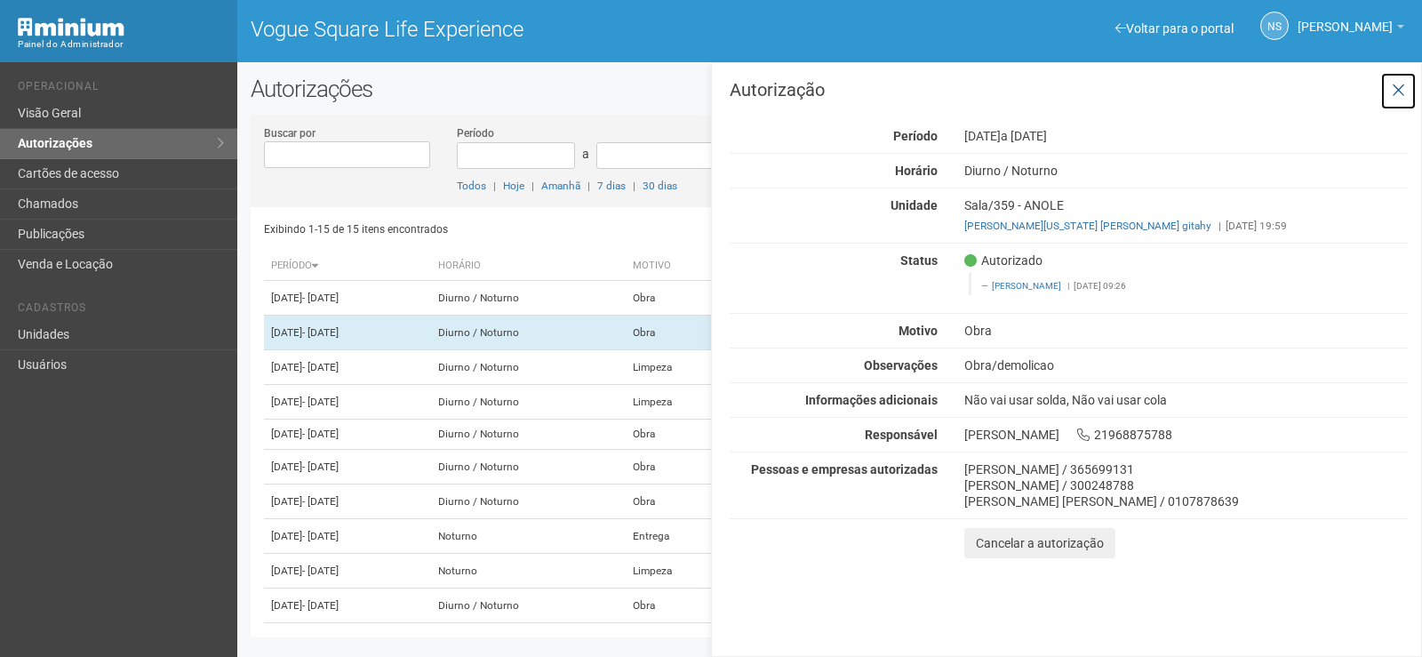
click at [1413, 92] on button at bounding box center [1399, 91] width 36 height 38
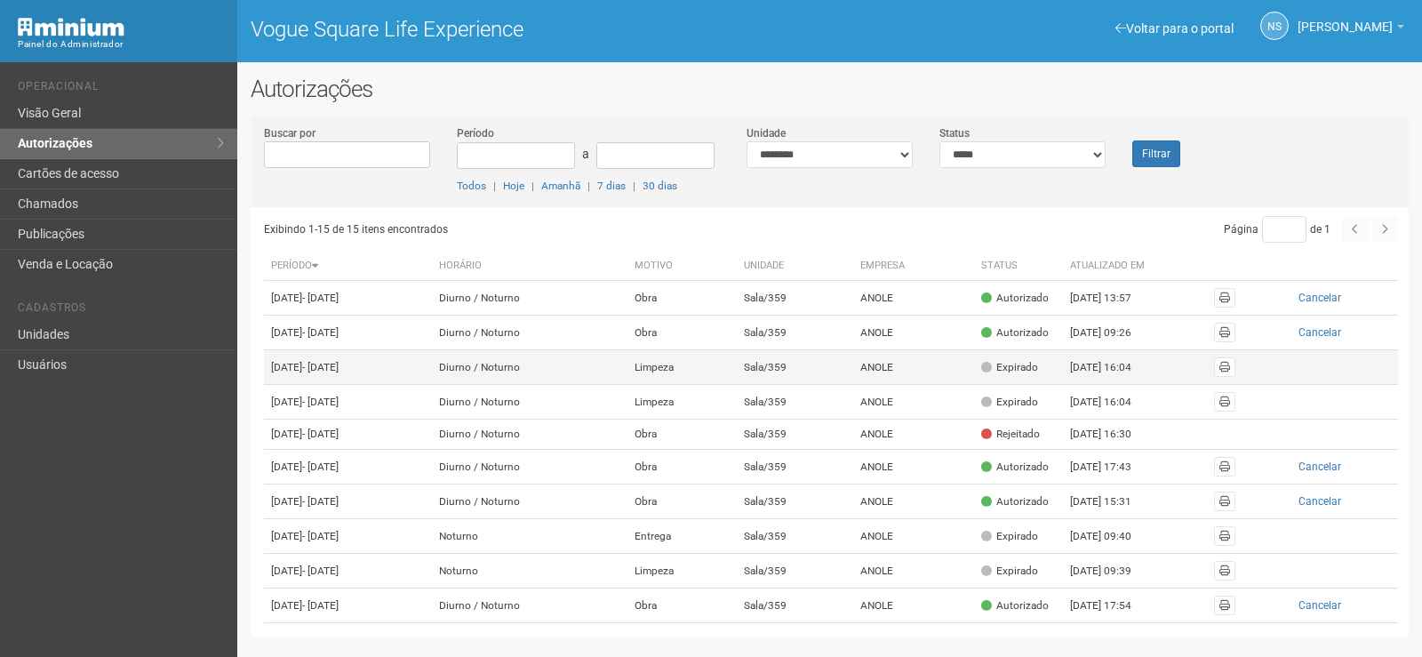
click at [1025, 375] on div "Expirado" at bounding box center [1009, 367] width 57 height 15
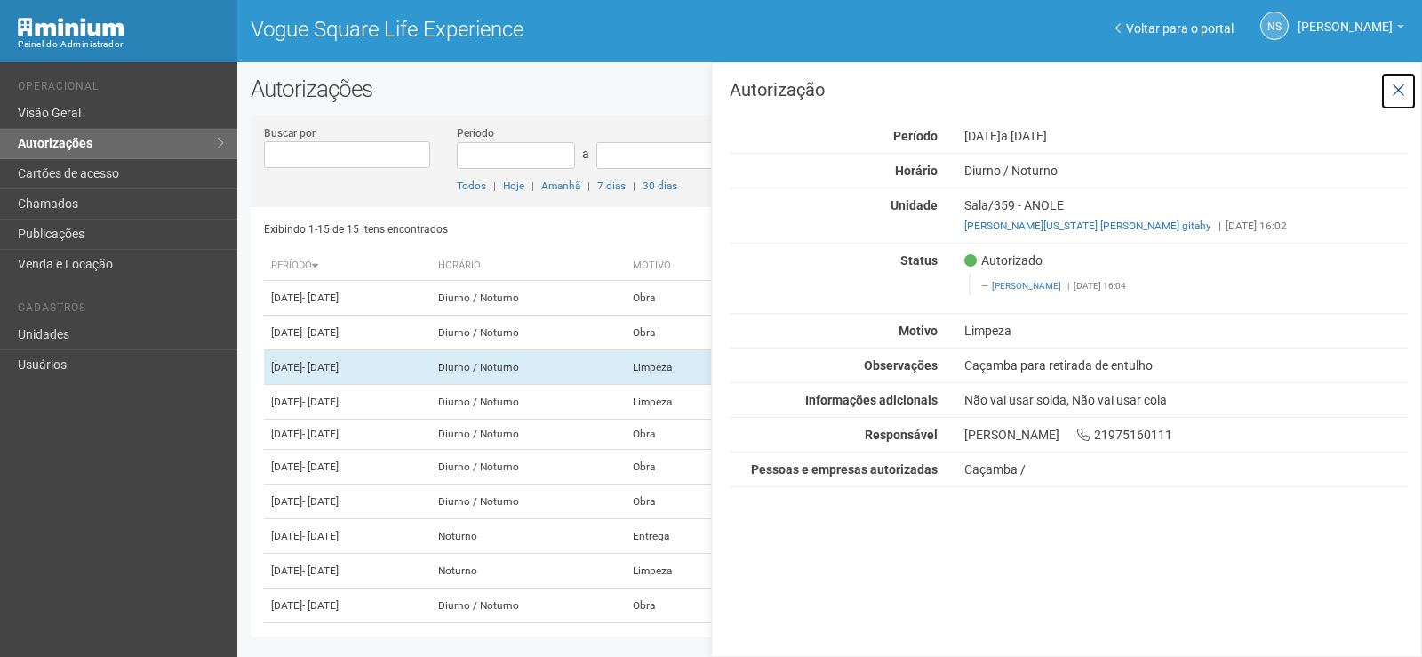
click at [1402, 100] on button at bounding box center [1399, 91] width 36 height 38
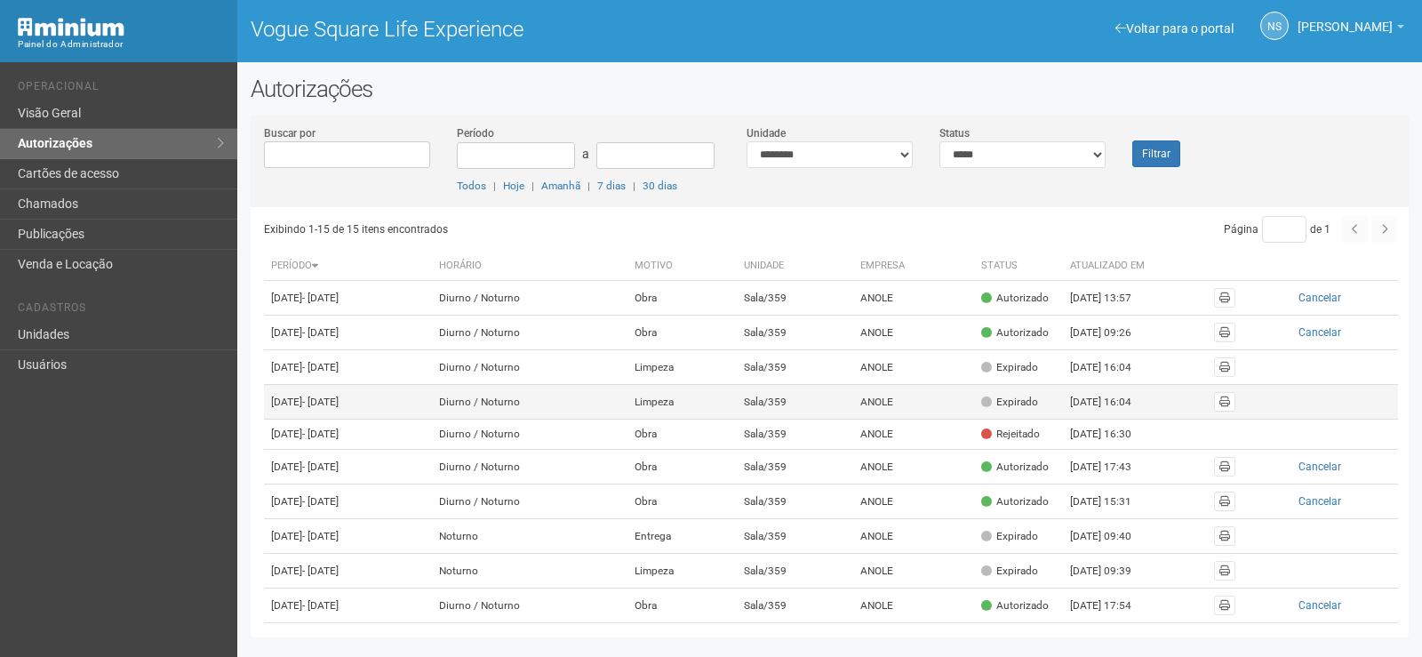
click at [992, 407] on span at bounding box center [986, 401] width 11 height 11
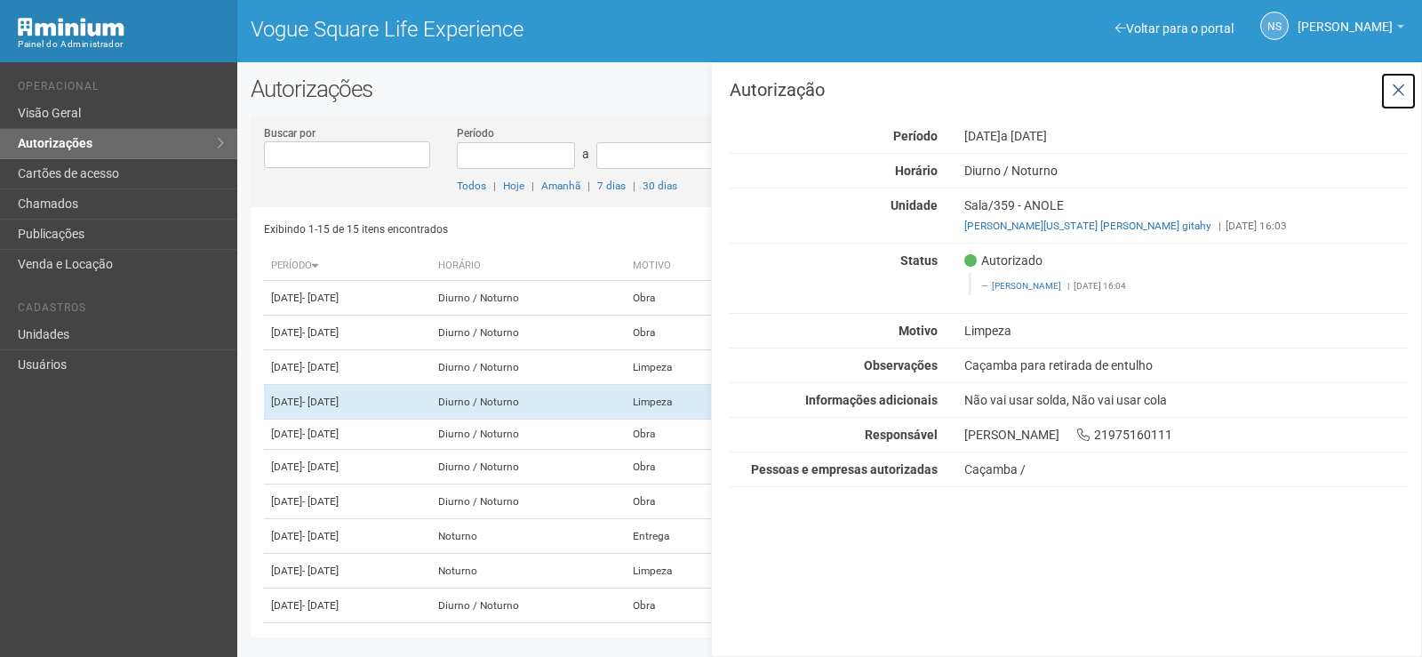
click at [1400, 94] on icon at bounding box center [1398, 91] width 13 height 18
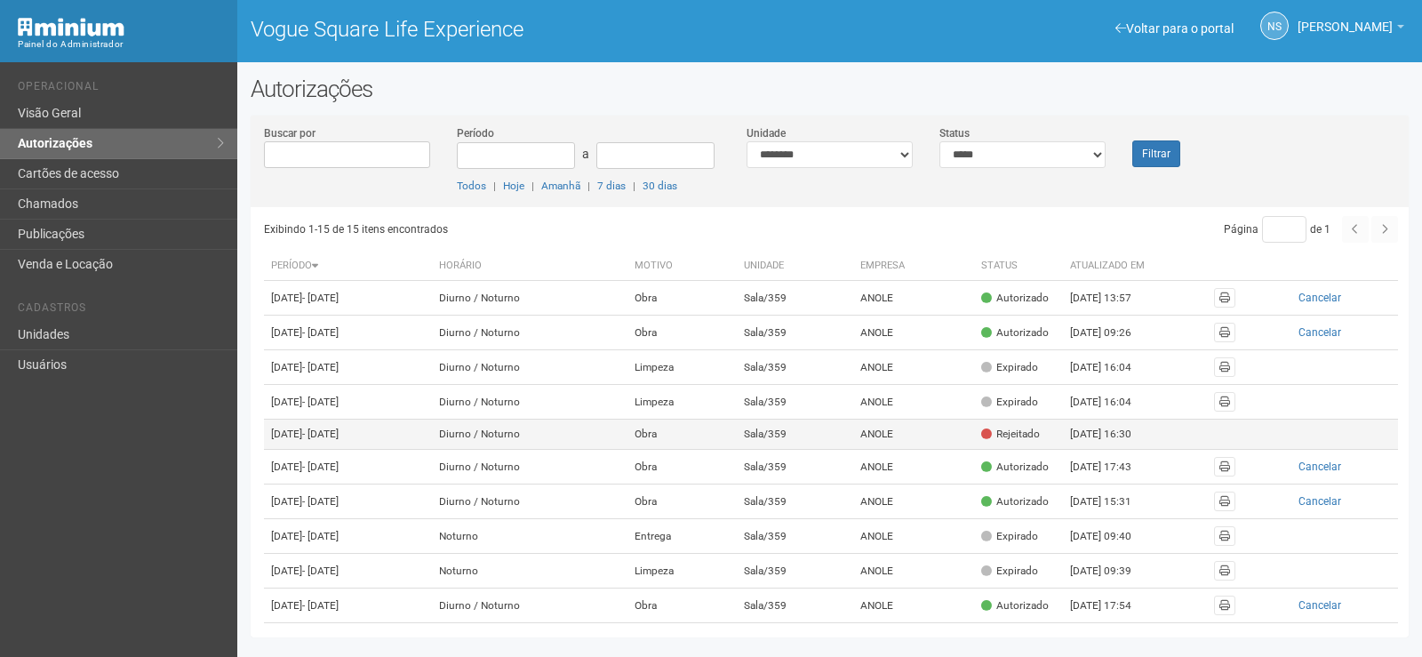
click at [1033, 442] on div "Rejeitado" at bounding box center [1010, 434] width 59 height 15
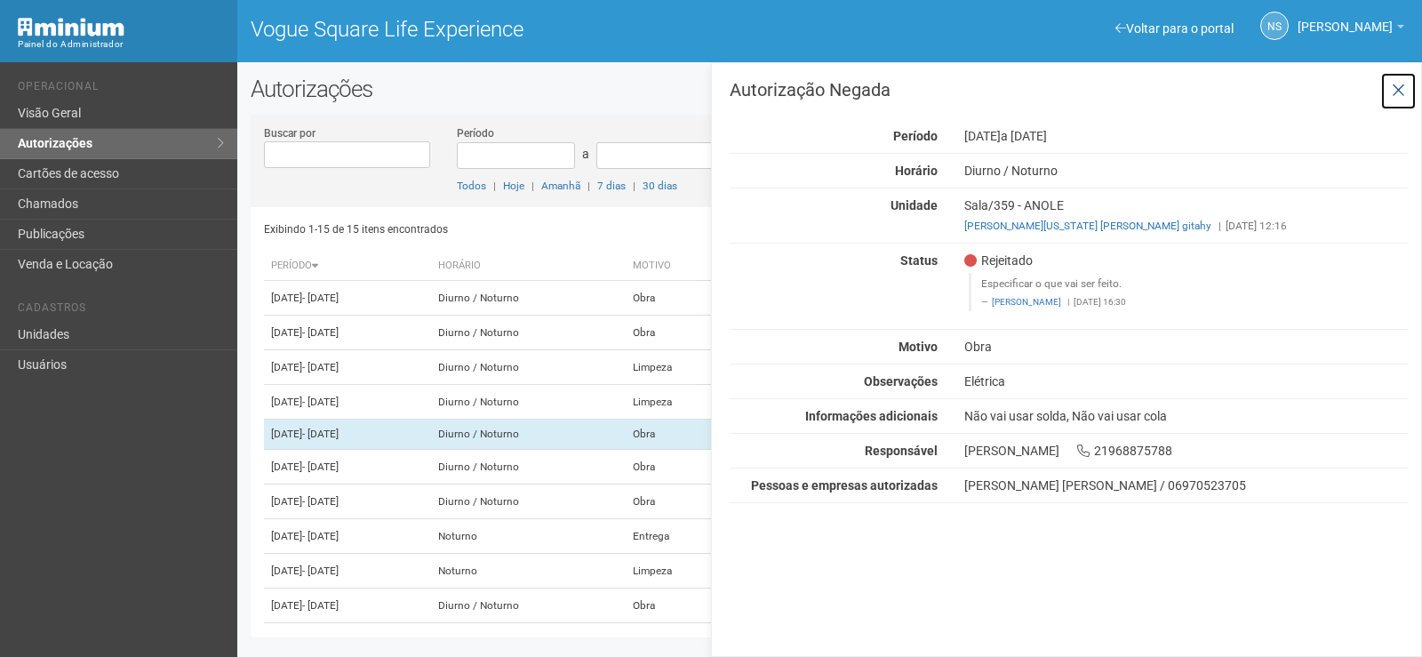
click at [1403, 85] on icon at bounding box center [1398, 91] width 13 height 18
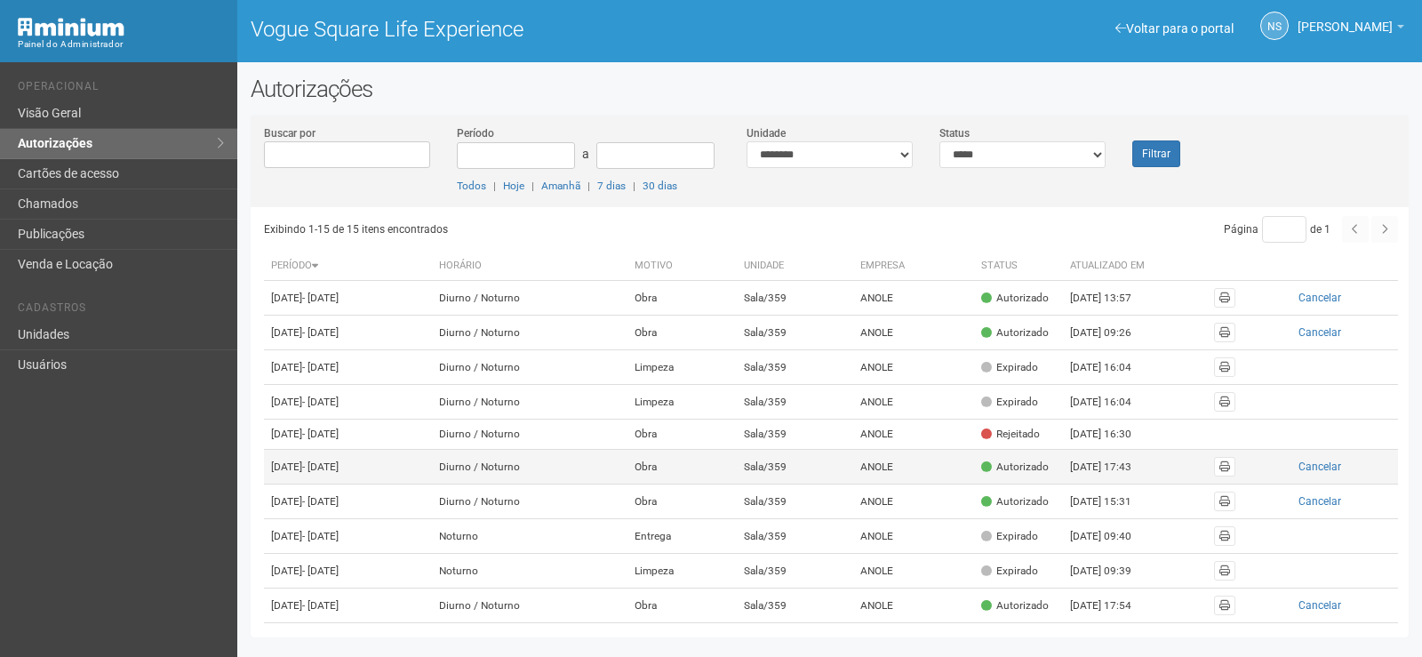
click at [1004, 484] on td "Autorizado" at bounding box center [1018, 467] width 89 height 35
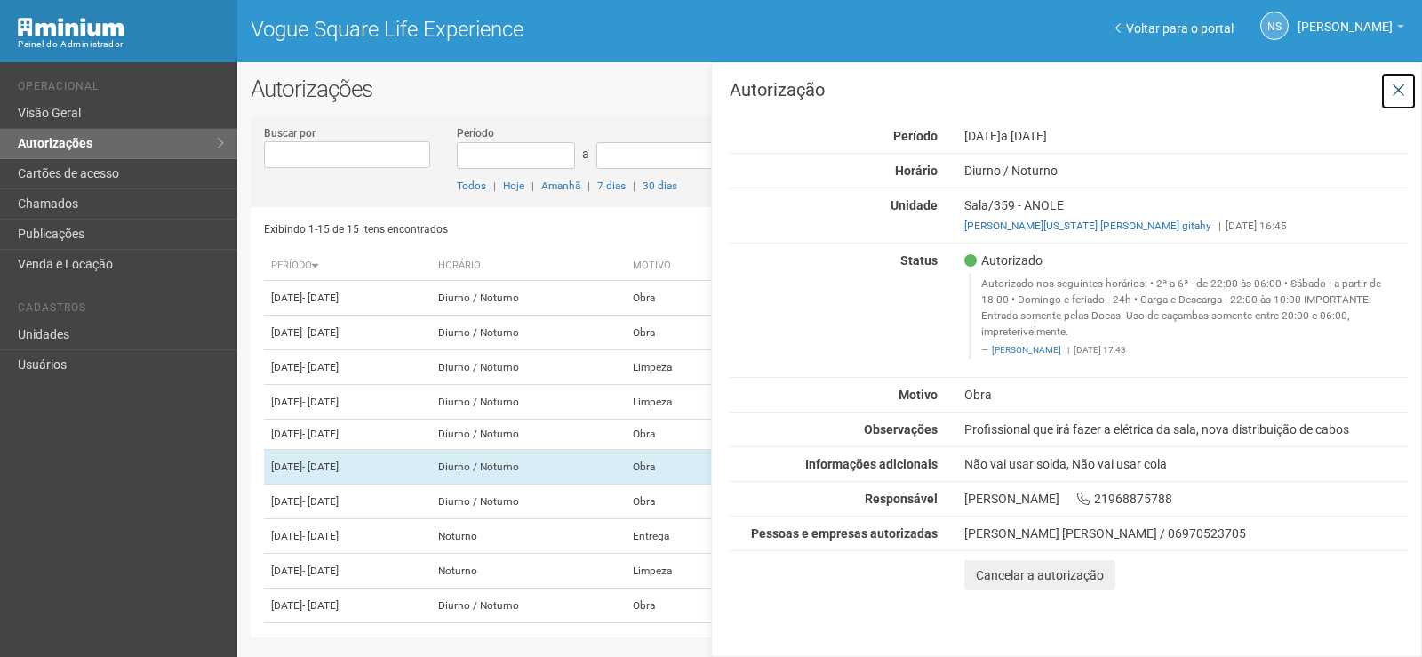
click at [1404, 90] on icon at bounding box center [1398, 91] width 13 height 18
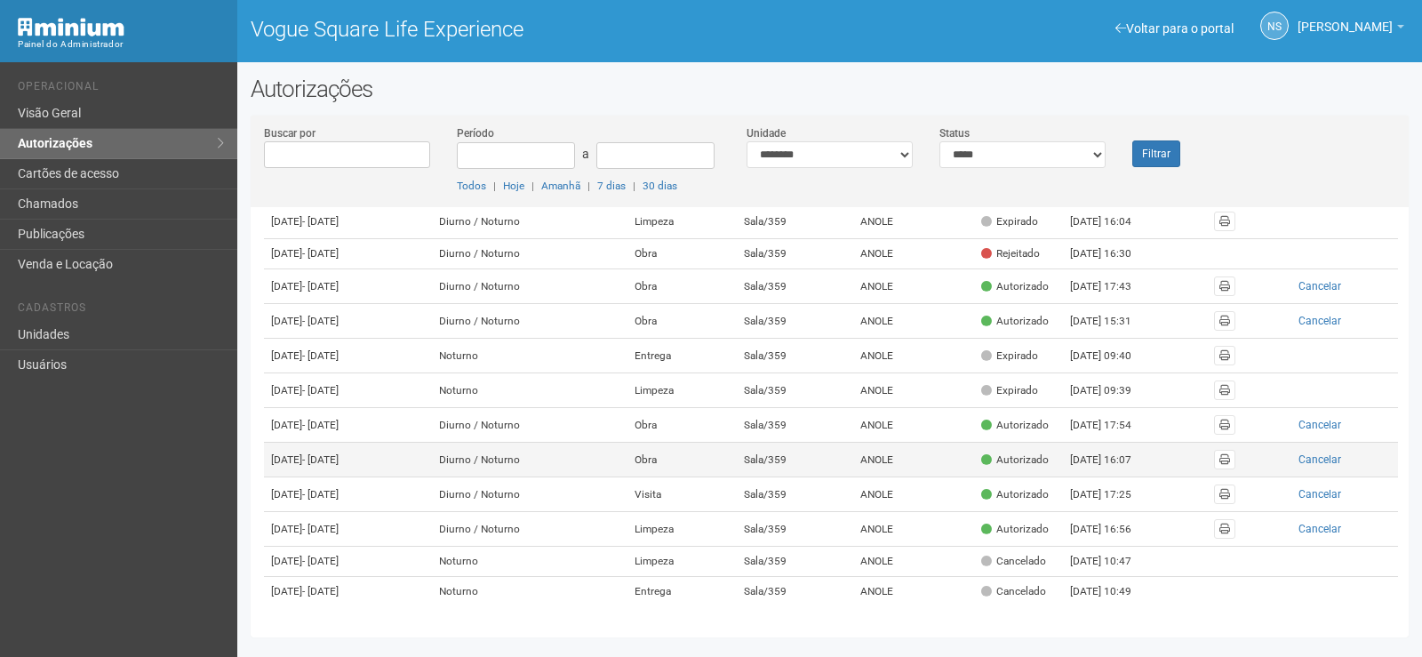
scroll to position [267, 0]
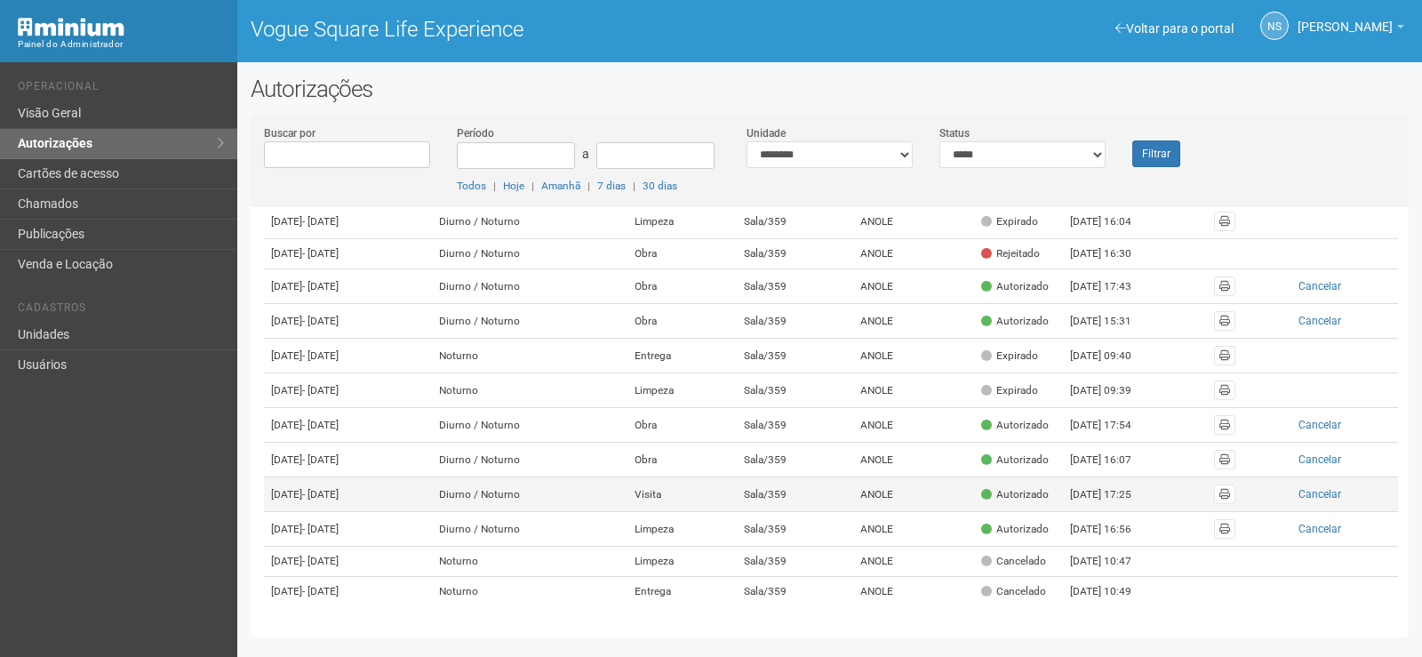
click at [1052, 512] on td "Autorizado" at bounding box center [1018, 494] width 89 height 35
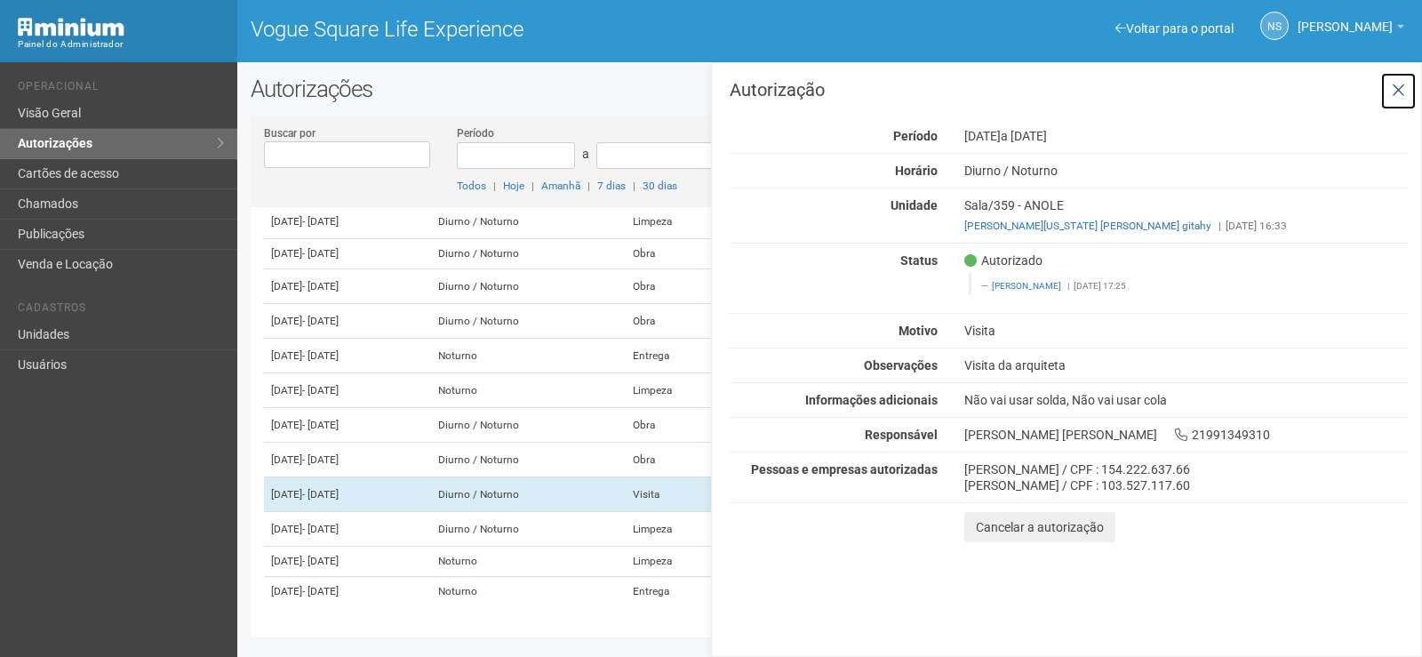
click at [1400, 96] on icon at bounding box center [1398, 91] width 13 height 18
